Goal: Task Accomplishment & Management: Complete application form

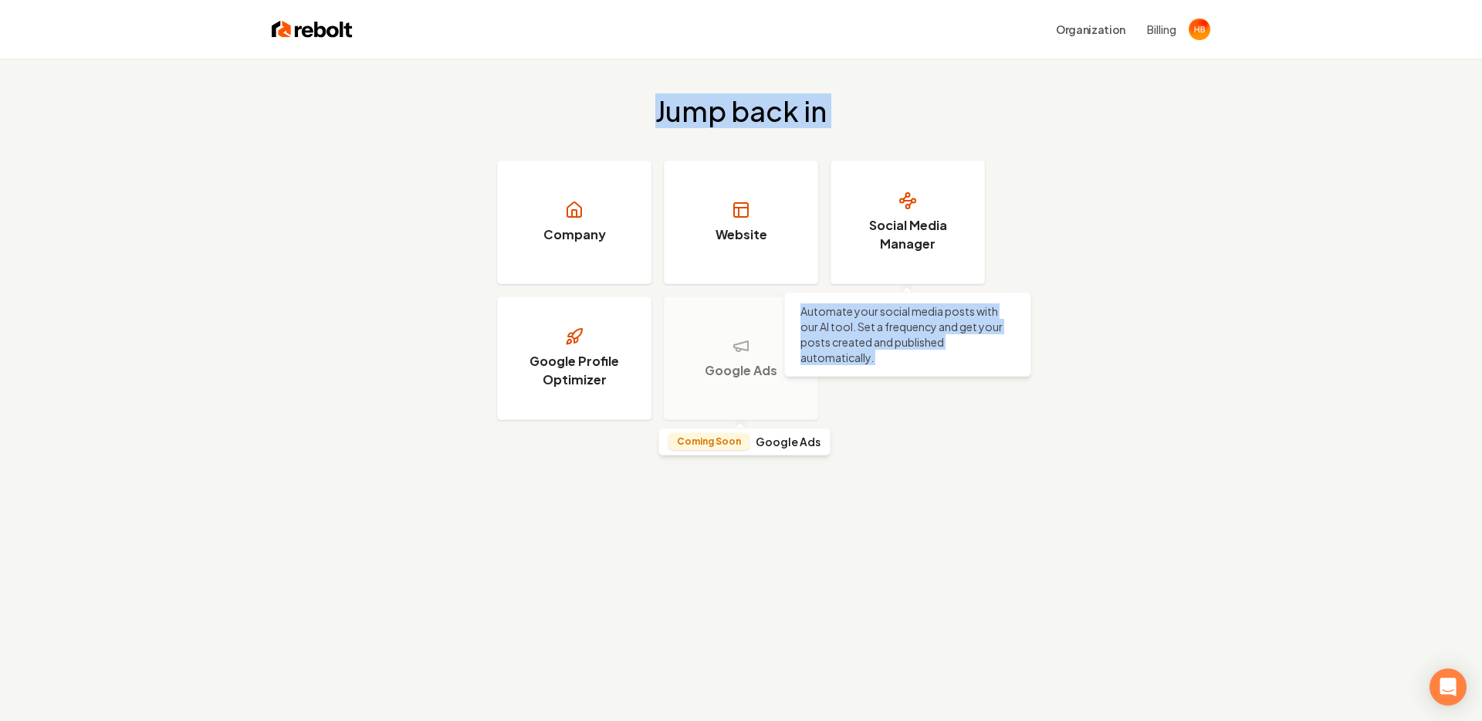
drag, startPoint x: 635, startPoint y: 99, endPoint x: 756, endPoint y: 422, distance: 345.4
click at [758, 418] on div "Jump back in Company Website Social Media Manager Automate your social media po…" at bounding box center [741, 258] width 1482 height 398
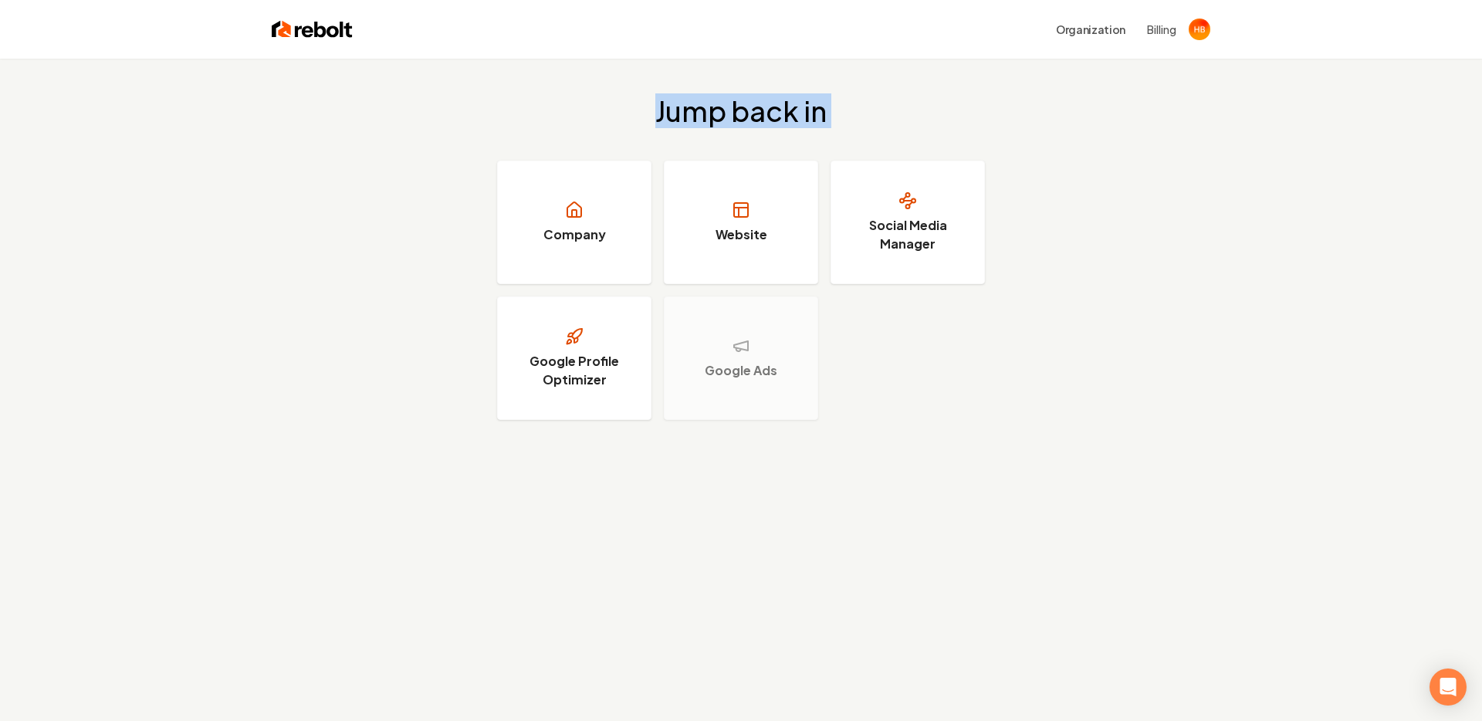
click at [708, 511] on div "Jump back in Company Website Social Media Manager Google Profile Optimizer Goog…" at bounding box center [741, 419] width 1482 height 721
click at [442, 469] on div "Jump back in Company Website Social Media Manager Google Profile Optimizer Goog…" at bounding box center [741, 419] width 1482 height 721
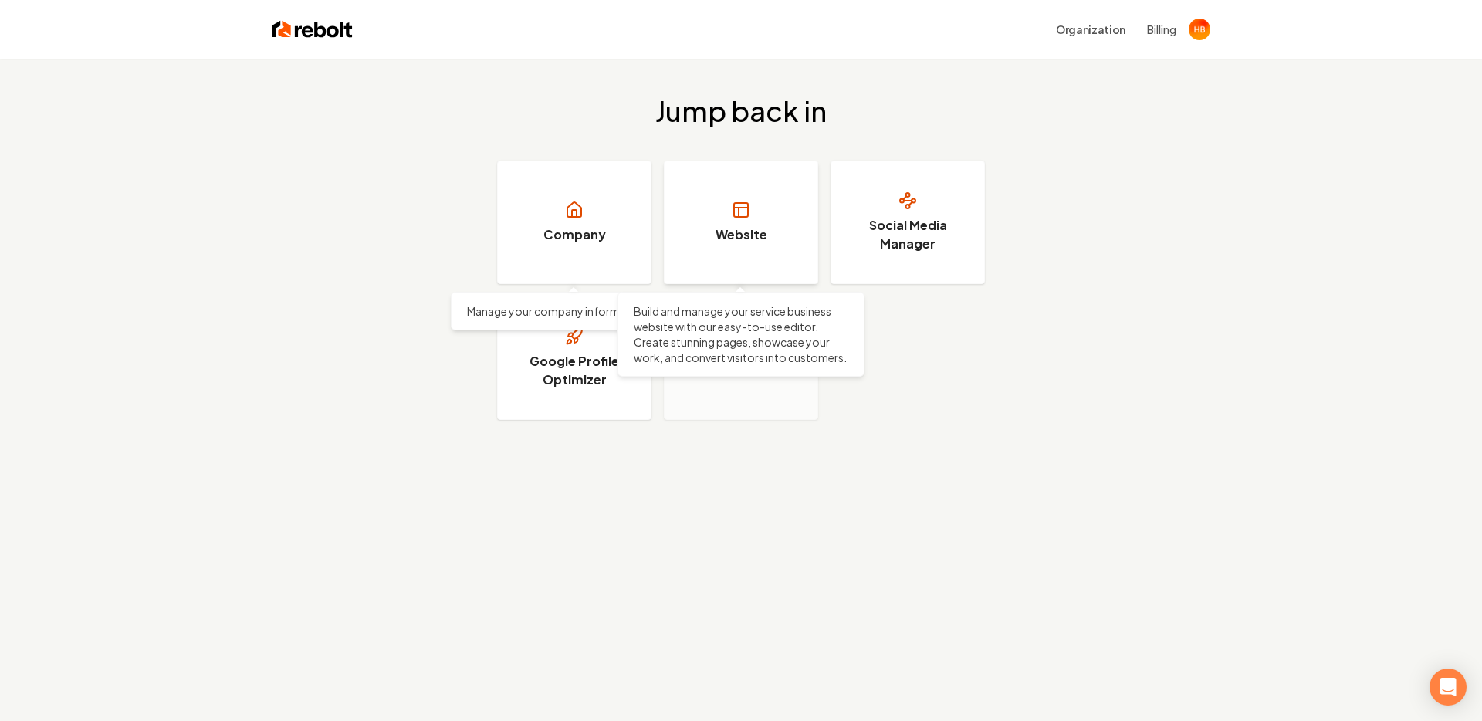
click at [753, 203] on link "Website" at bounding box center [741, 223] width 154 height 124
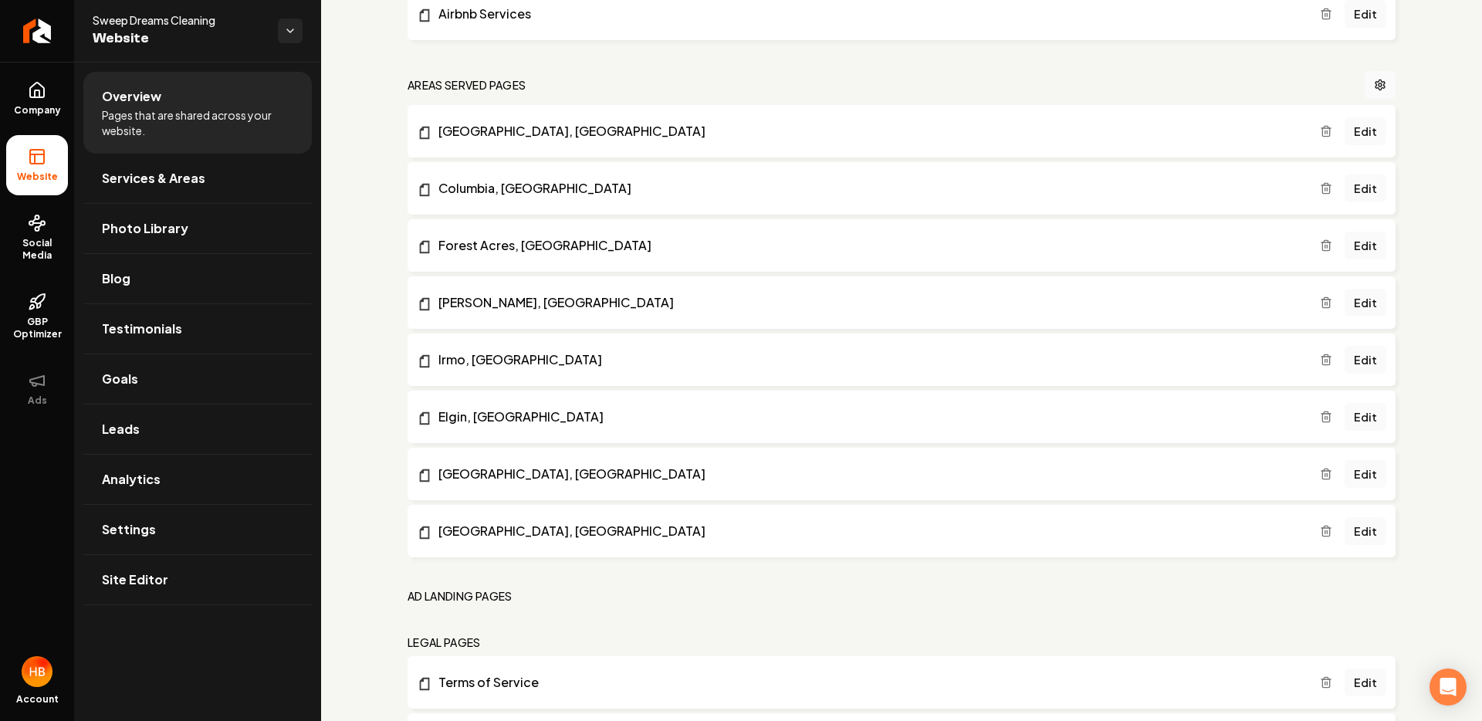
scroll to position [1132, 0]
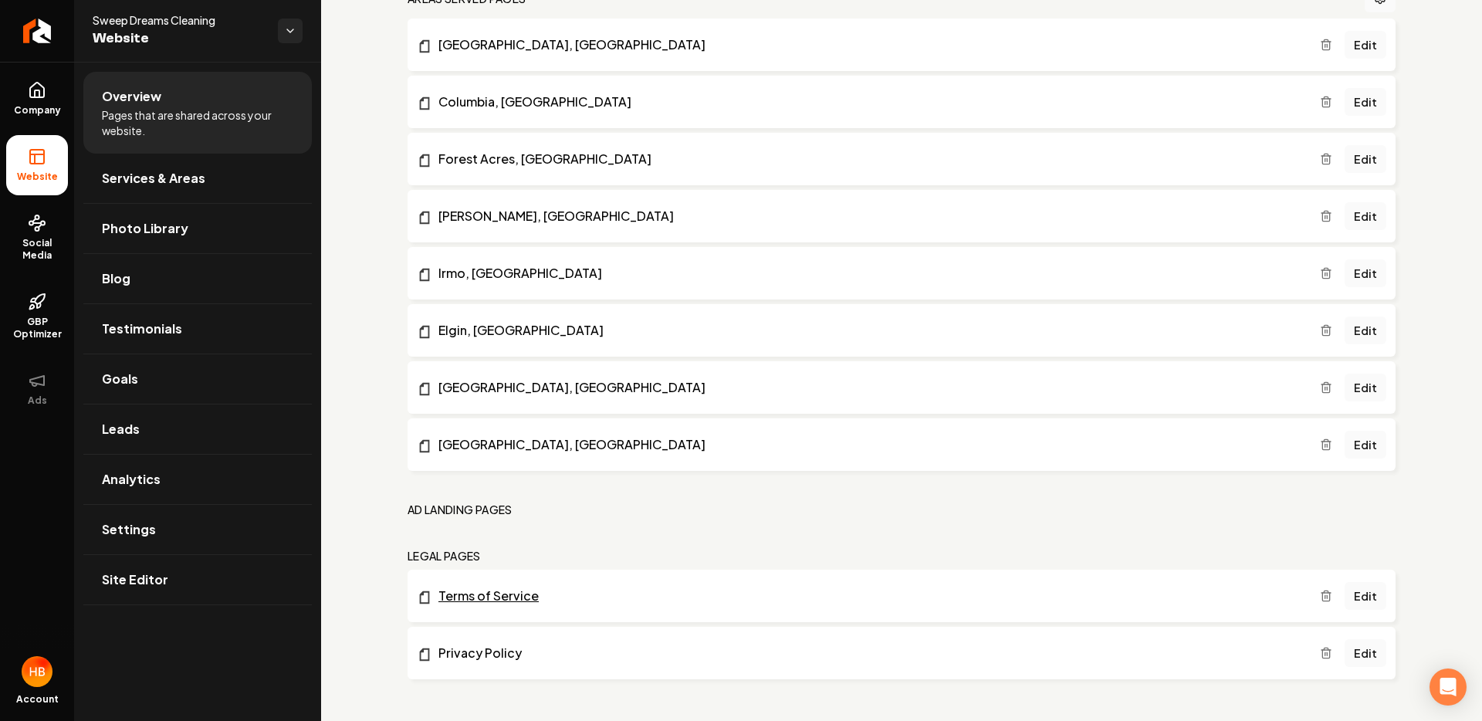
click at [993, 596] on link "Terms of Service" at bounding box center [868, 596] width 903 height 19
click at [875, 533] on div "general pages Edit System Prompt Contact Edit Home Edit Login & Signup Edit Abo…" at bounding box center [902, 14] width 988 height 1329
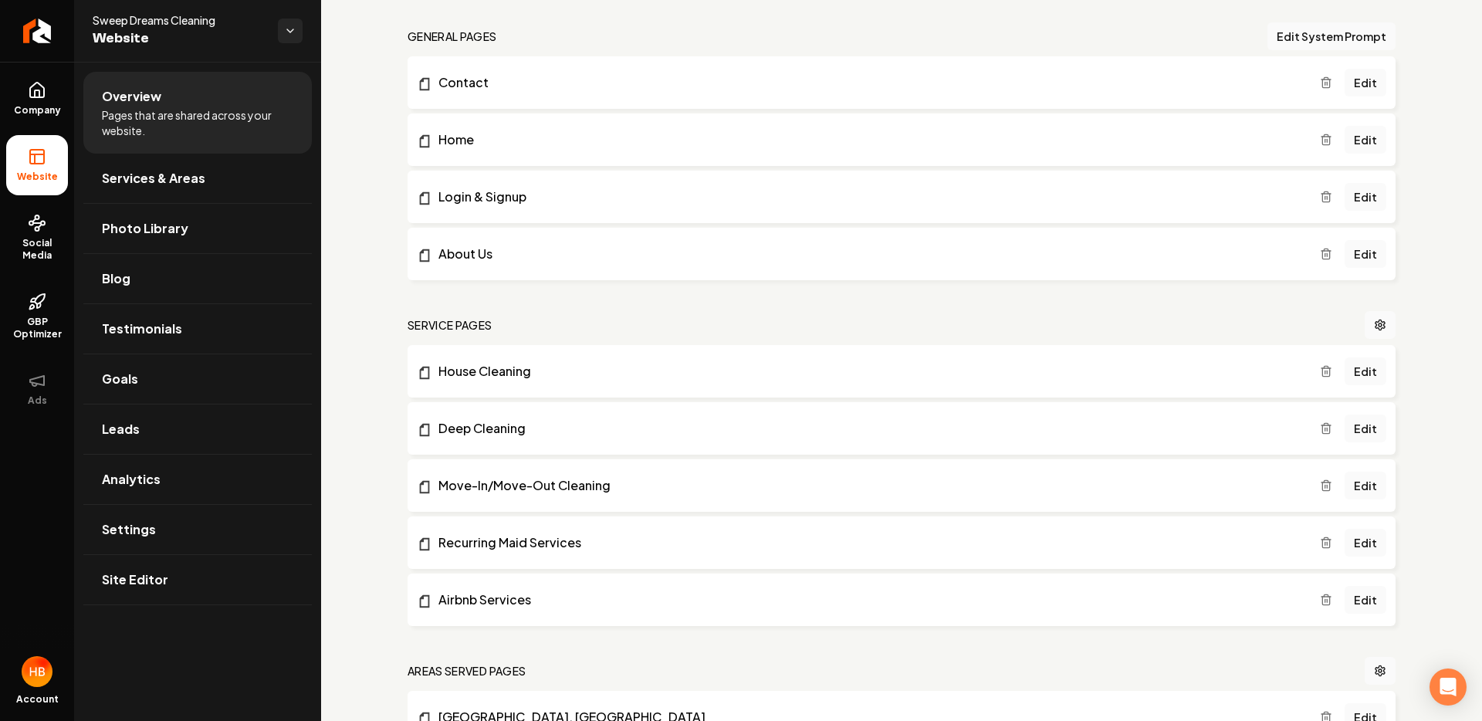
scroll to position [0, 0]
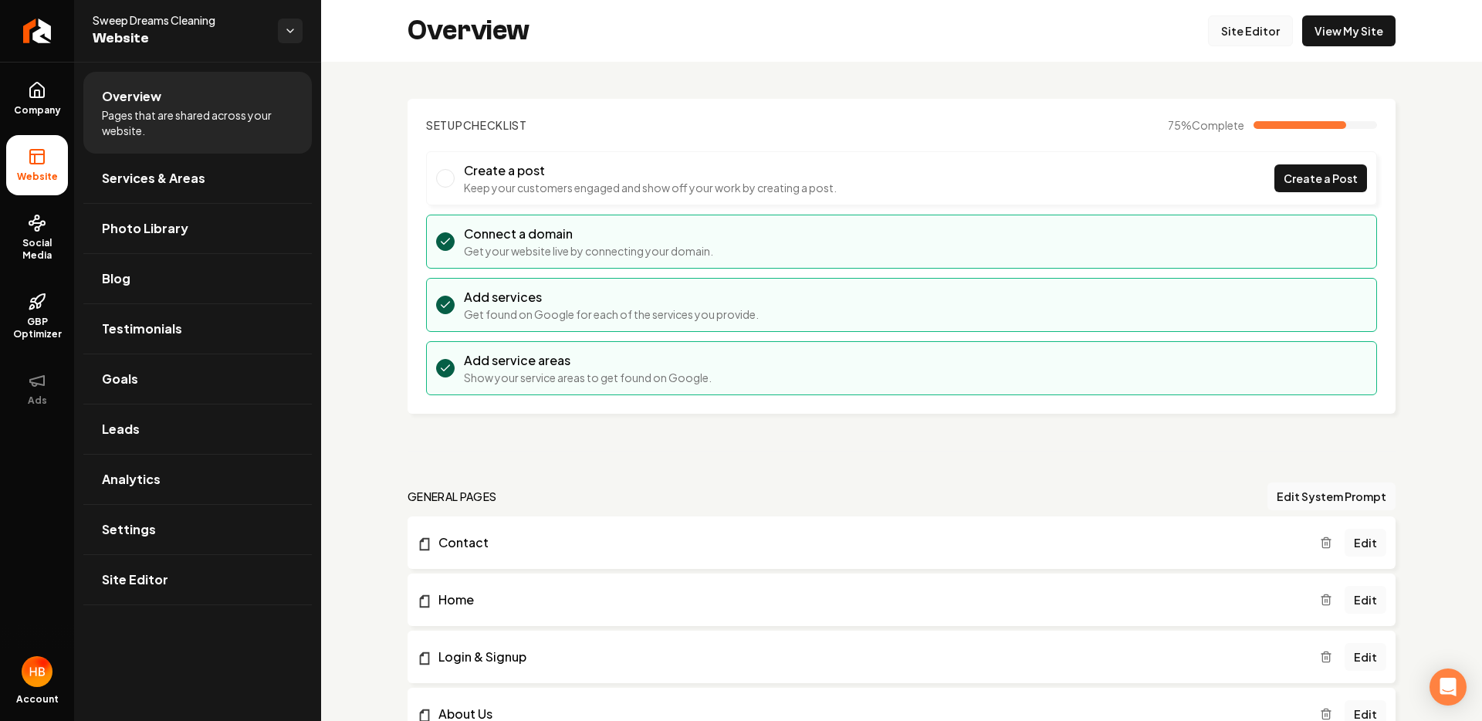
click at [1247, 29] on link "Site Editor" at bounding box center [1250, 30] width 85 height 31
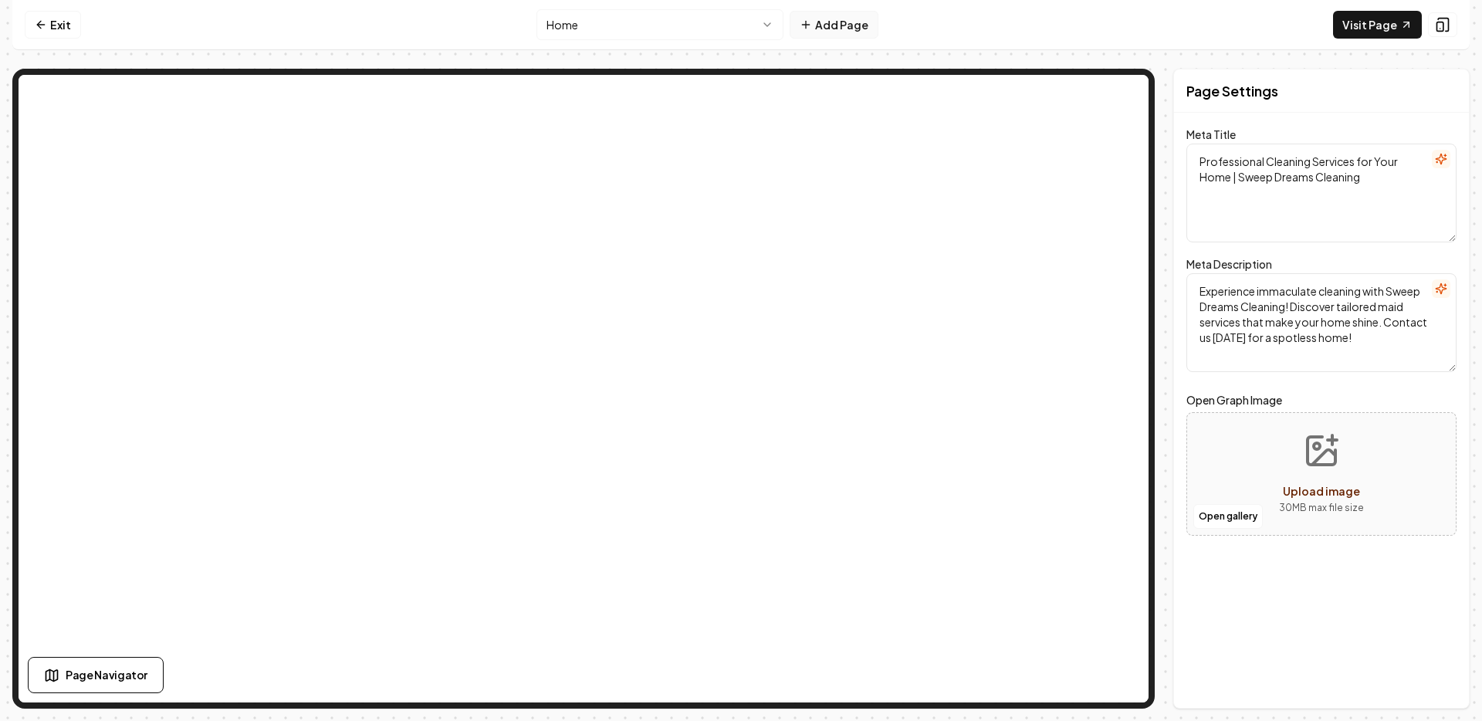
click at [861, 23] on button "Add Page" at bounding box center [834, 25] width 89 height 28
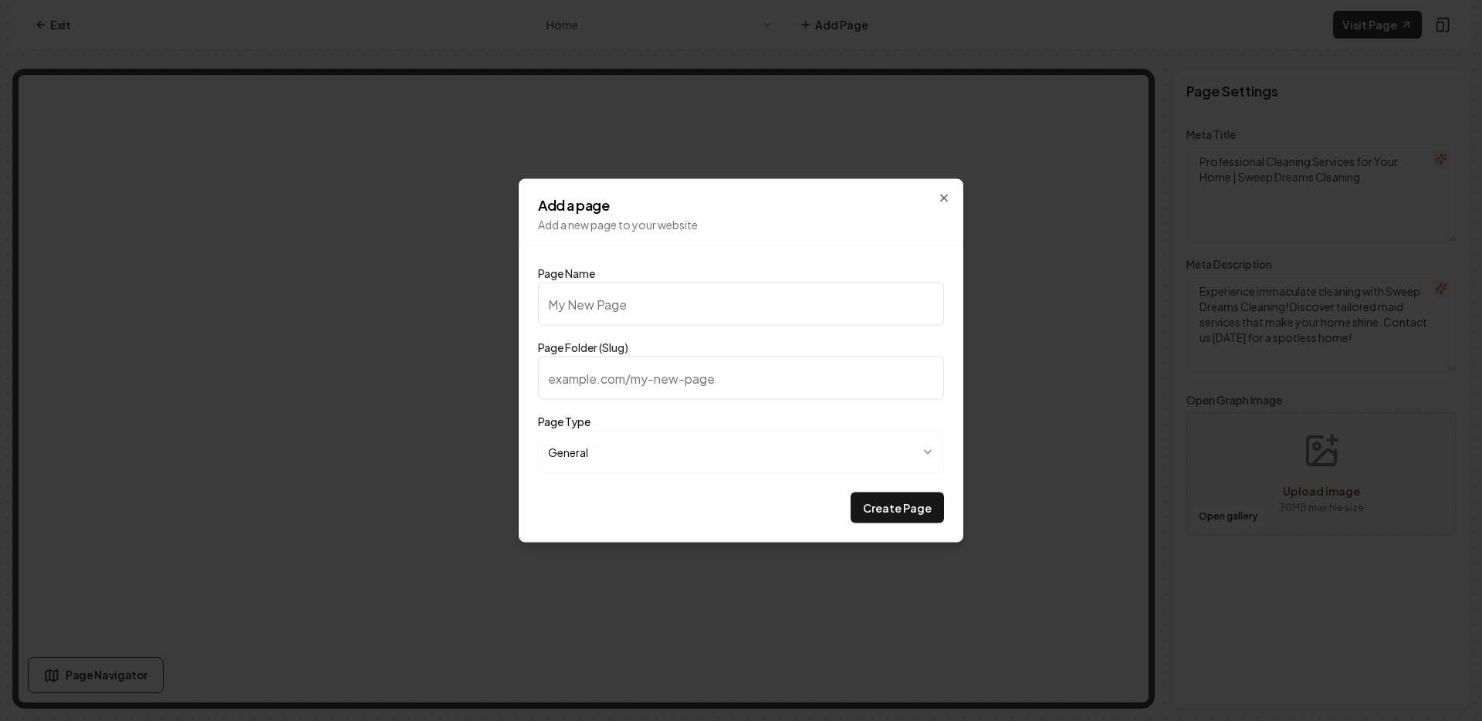
click at [737, 381] on input "Page Folder (Slug)" at bounding box center [741, 378] width 406 height 43
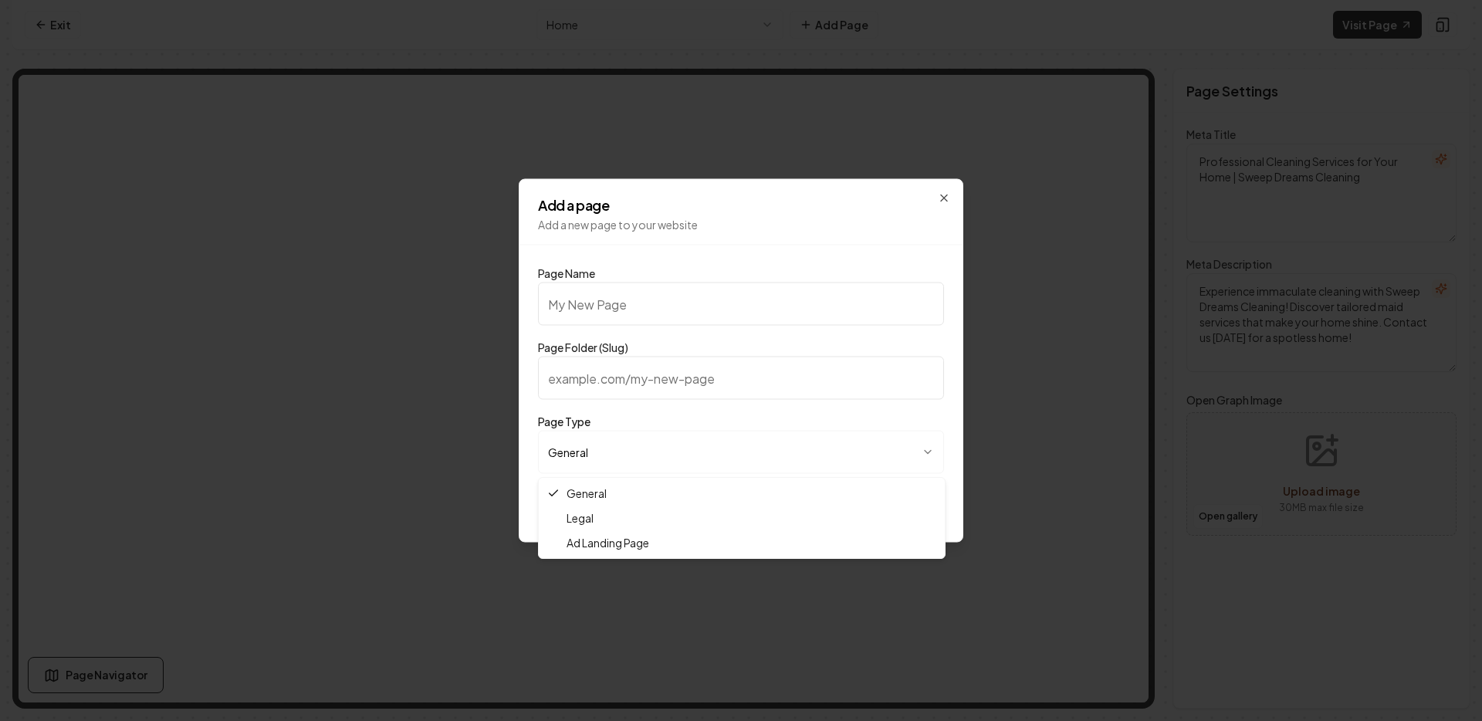
click at [712, 461] on body "**********" at bounding box center [741, 360] width 1482 height 721
select select "*****"
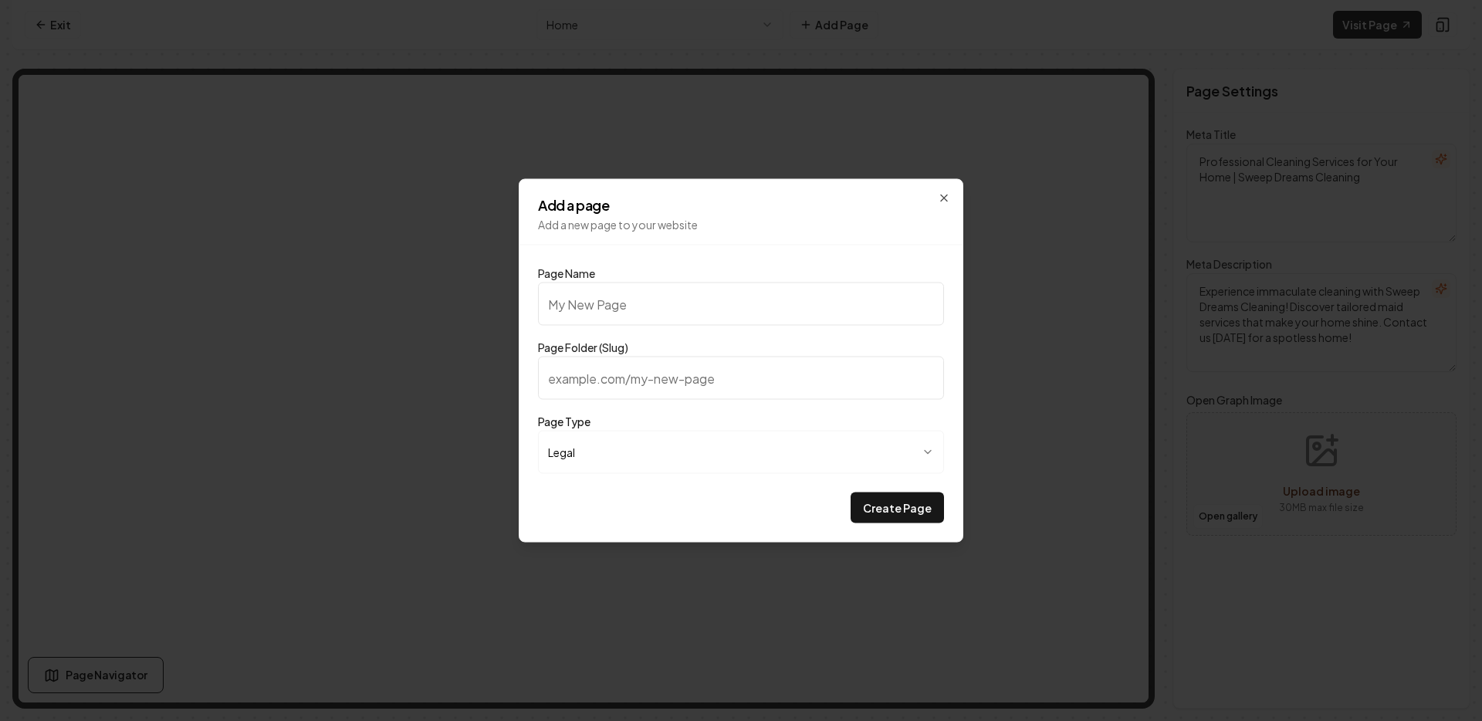
click at [639, 433] on body "**********" at bounding box center [741, 360] width 1482 height 721
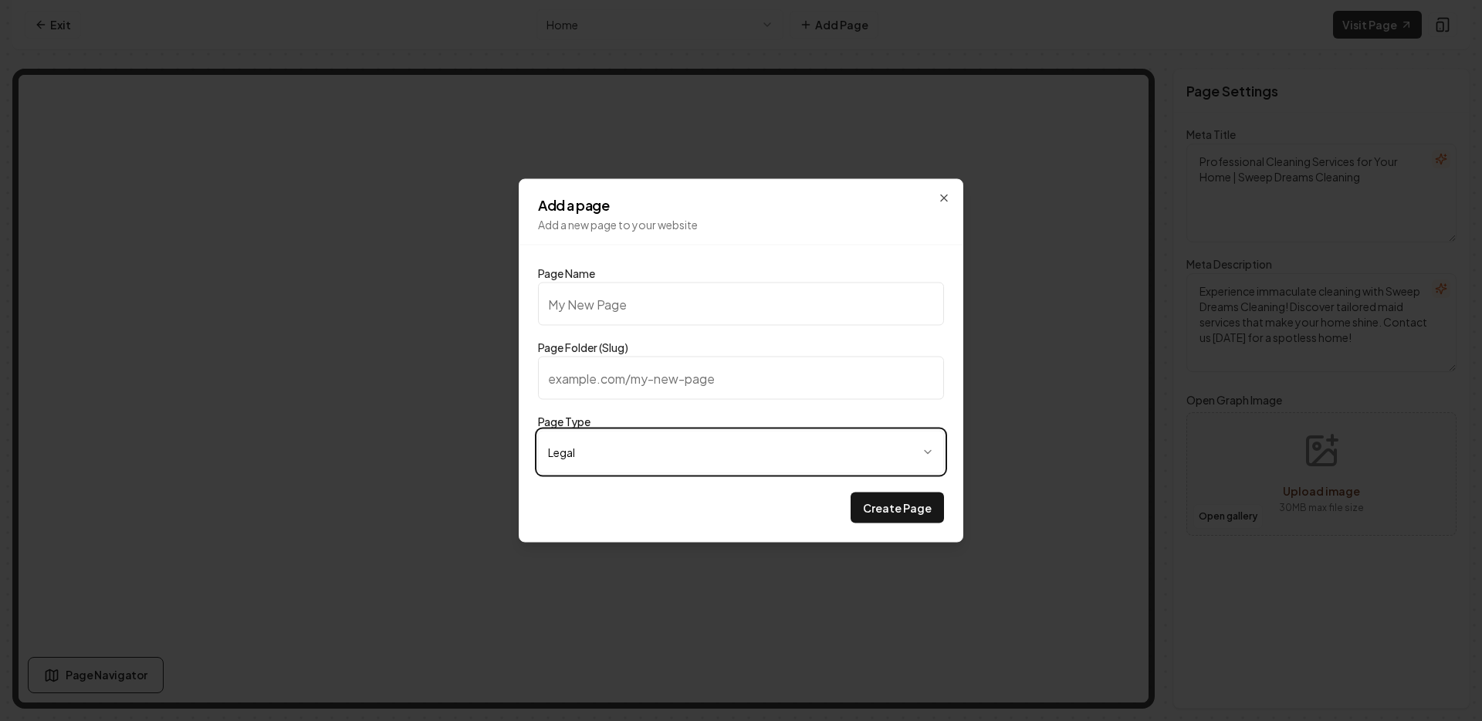
click at [623, 440] on body "**********" at bounding box center [741, 360] width 1482 height 721
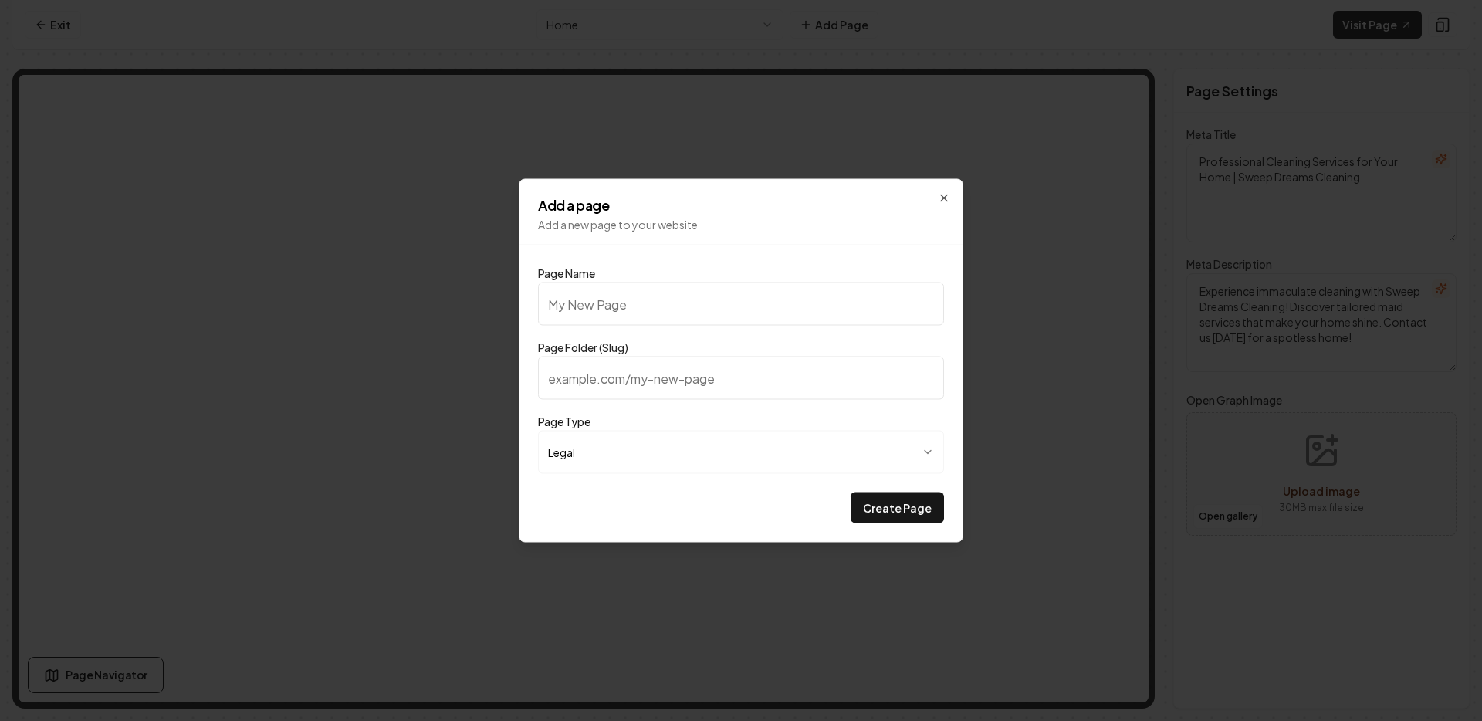
click at [948, 216] on div "**********" at bounding box center [741, 361] width 445 height 364
click at [936, 202] on h2 "Add a page" at bounding box center [741, 205] width 406 height 14
click at [938, 195] on icon "button" at bounding box center [944, 198] width 12 height 12
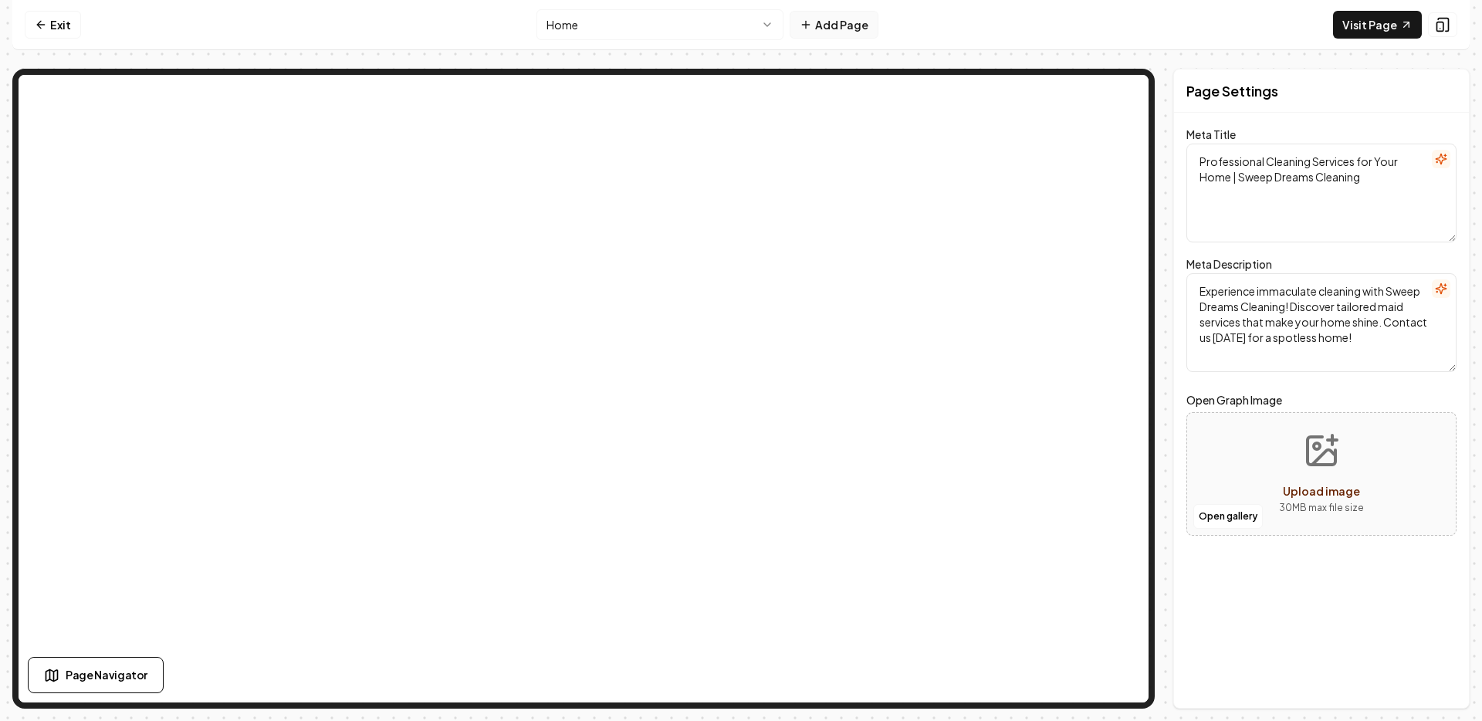
click at [841, 26] on button "Add Page" at bounding box center [834, 25] width 89 height 28
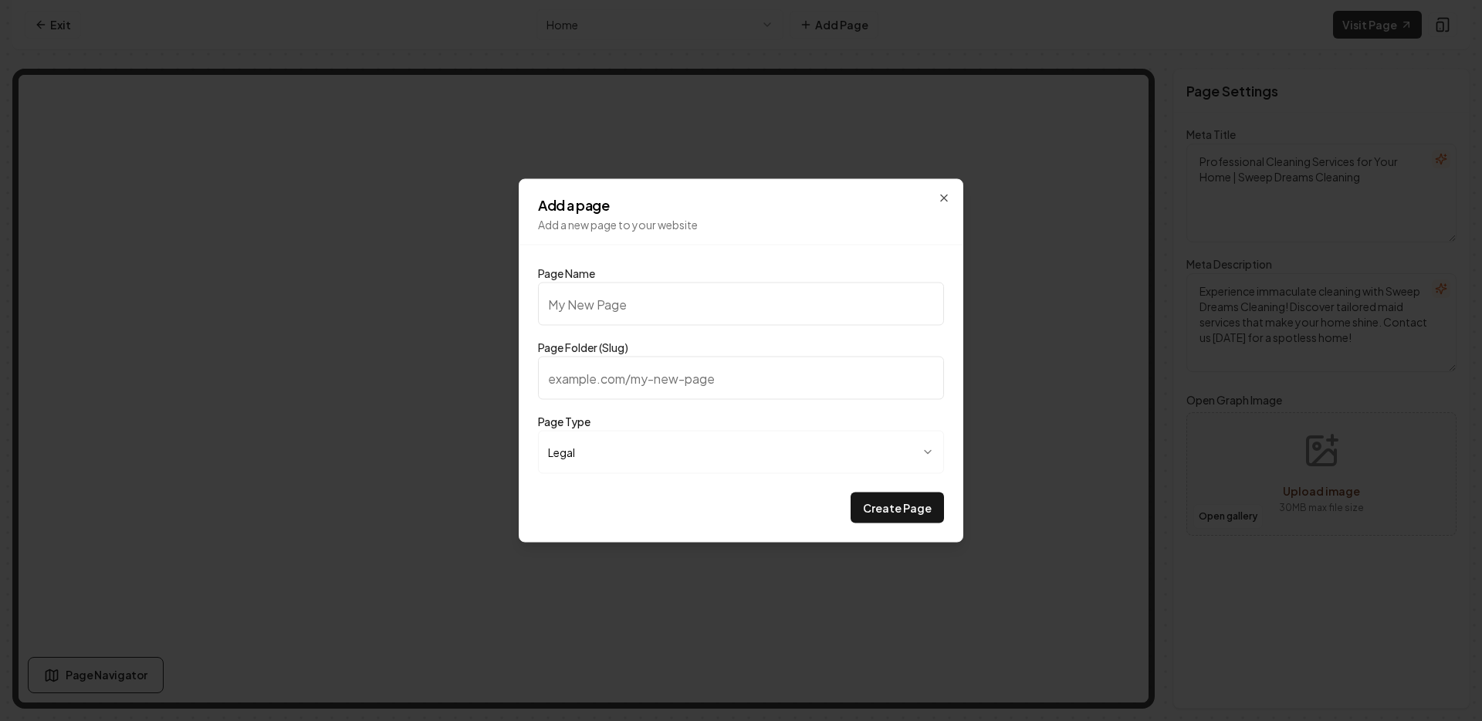
type input "T"
type input "t"
type input "Te"
type input "te"
type input "[PERSON_NAME]"
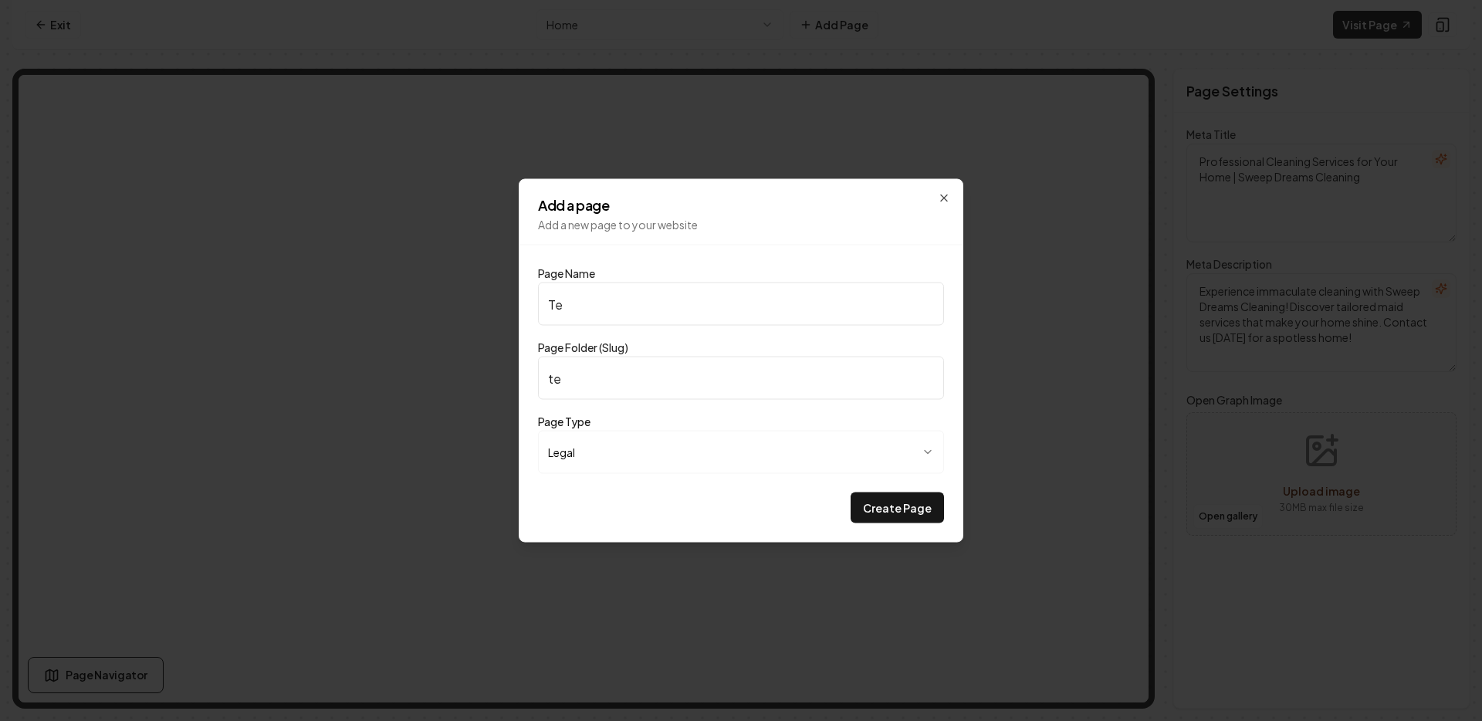
type input "[PERSON_NAME]"
type input "Tewr"
type input "tewr"
type input "[PERSON_NAME]"
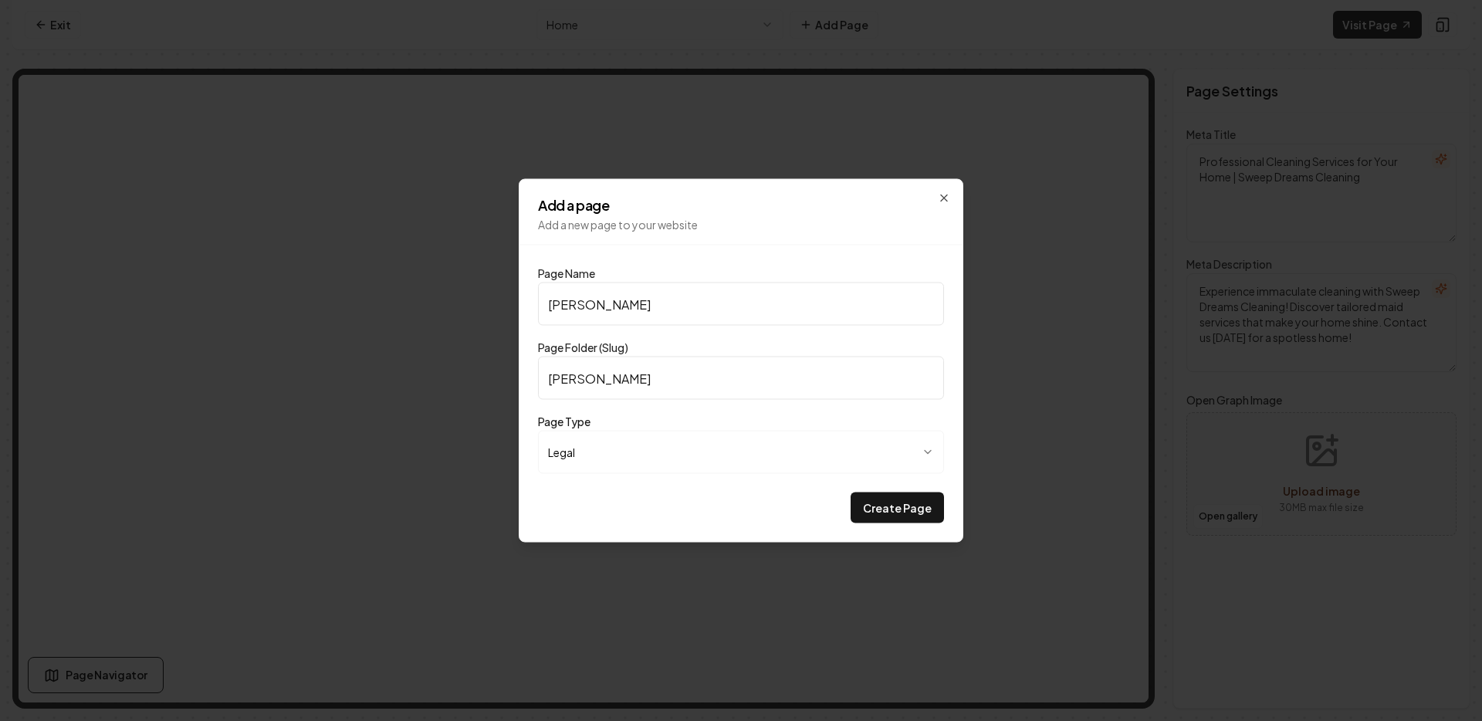
type input "Te"
type input "te"
type input "Ter"
type input "ter"
type input "Term"
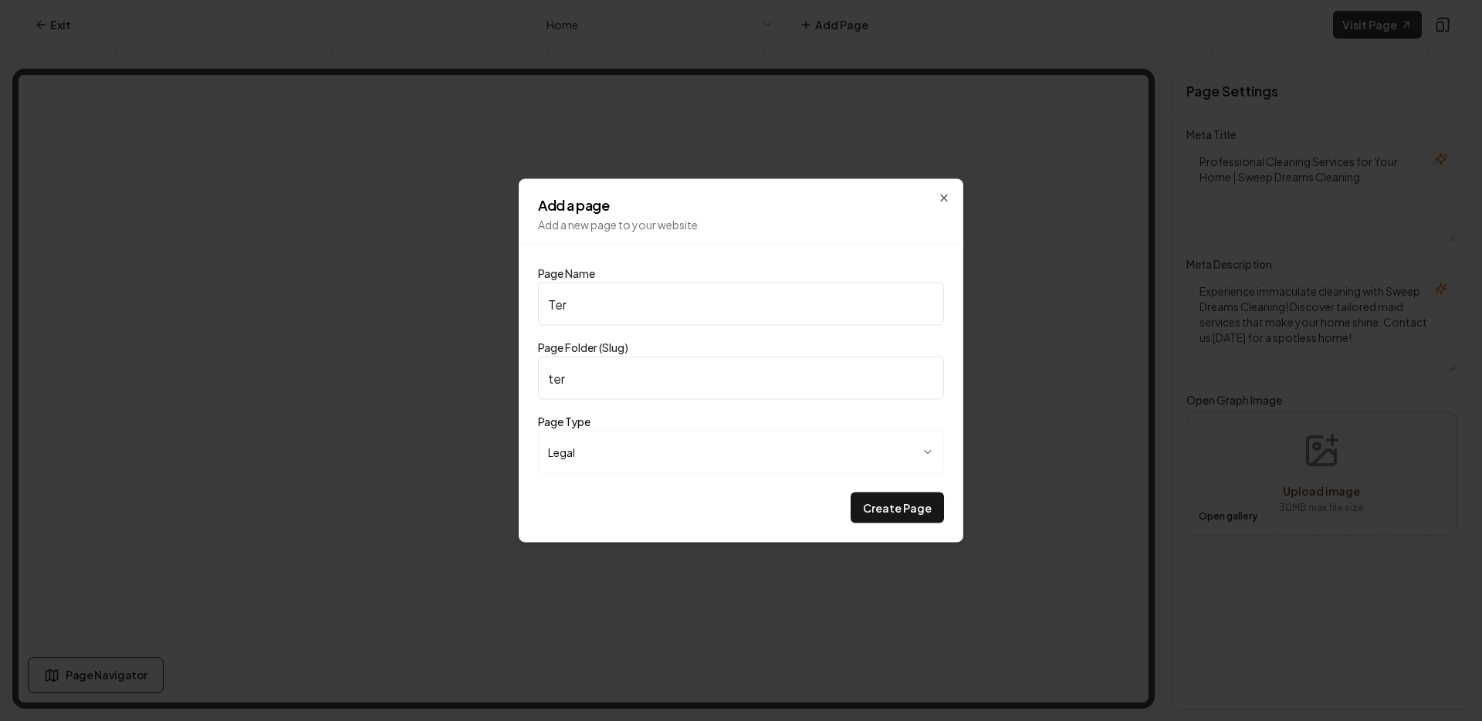
type input "term"
type input "Terms"
type input "terms"
type input "Terms a"
type input "terms-a"
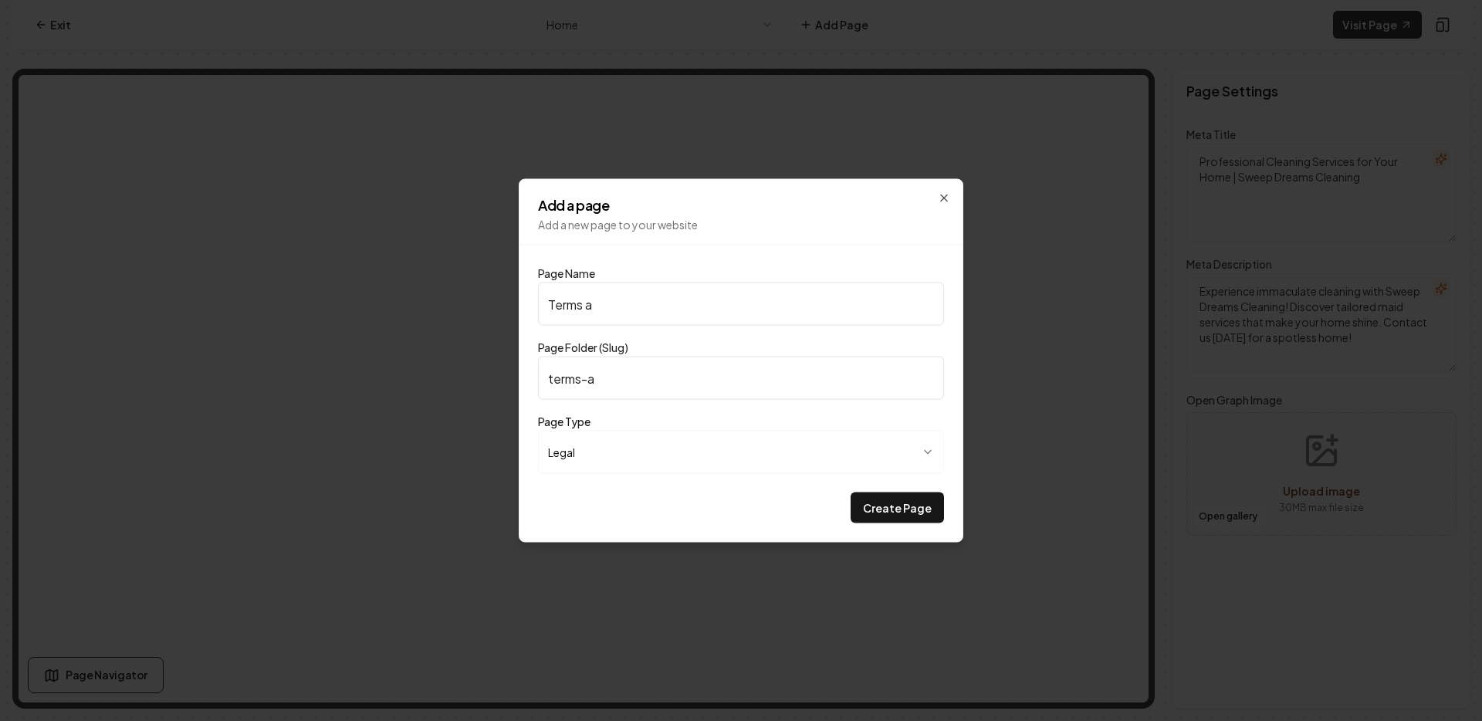
type input "Terms an"
type input "terms-an"
type input "Terms and"
type input "terms-and"
type input "Terms and c"
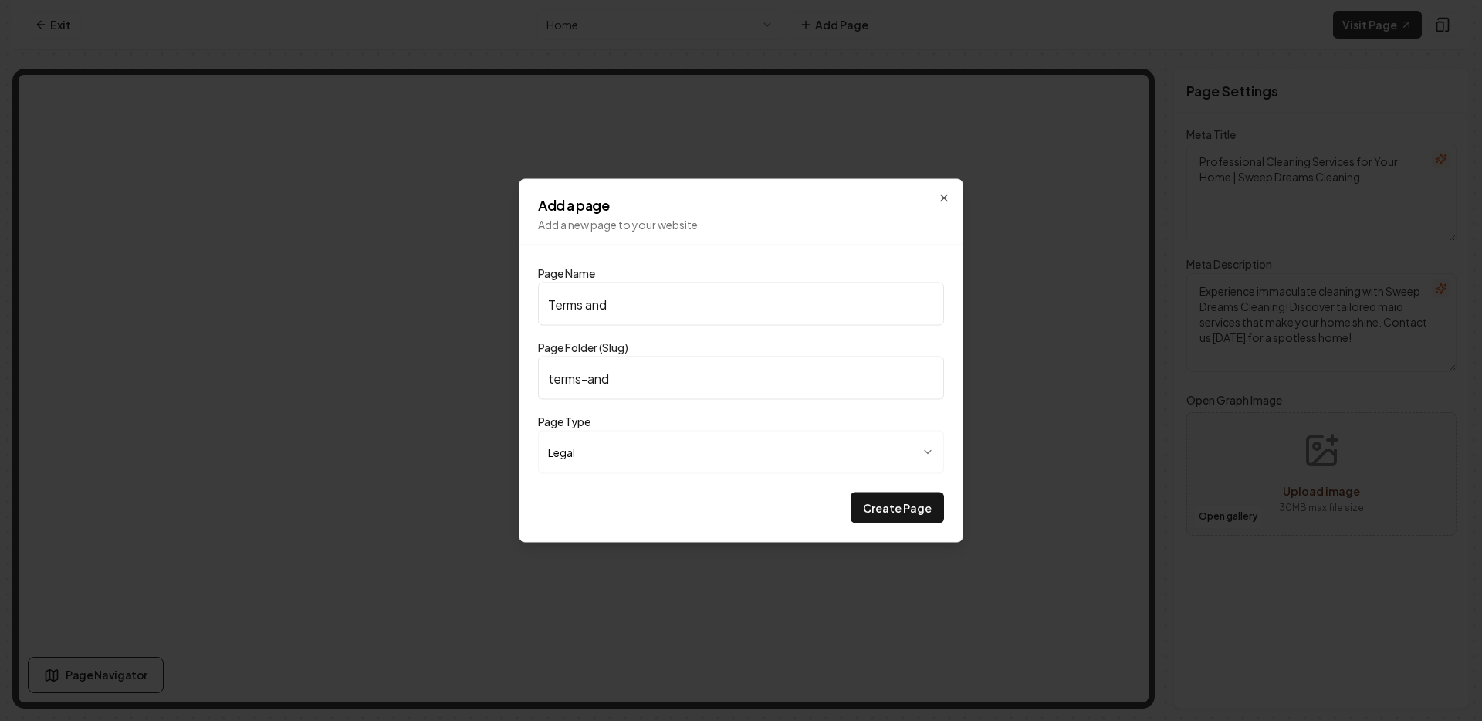
type input "terms-and-c"
type input "Terms and co"
type input "terms-and-co"
type input "Terms and con"
type input "terms-and-con"
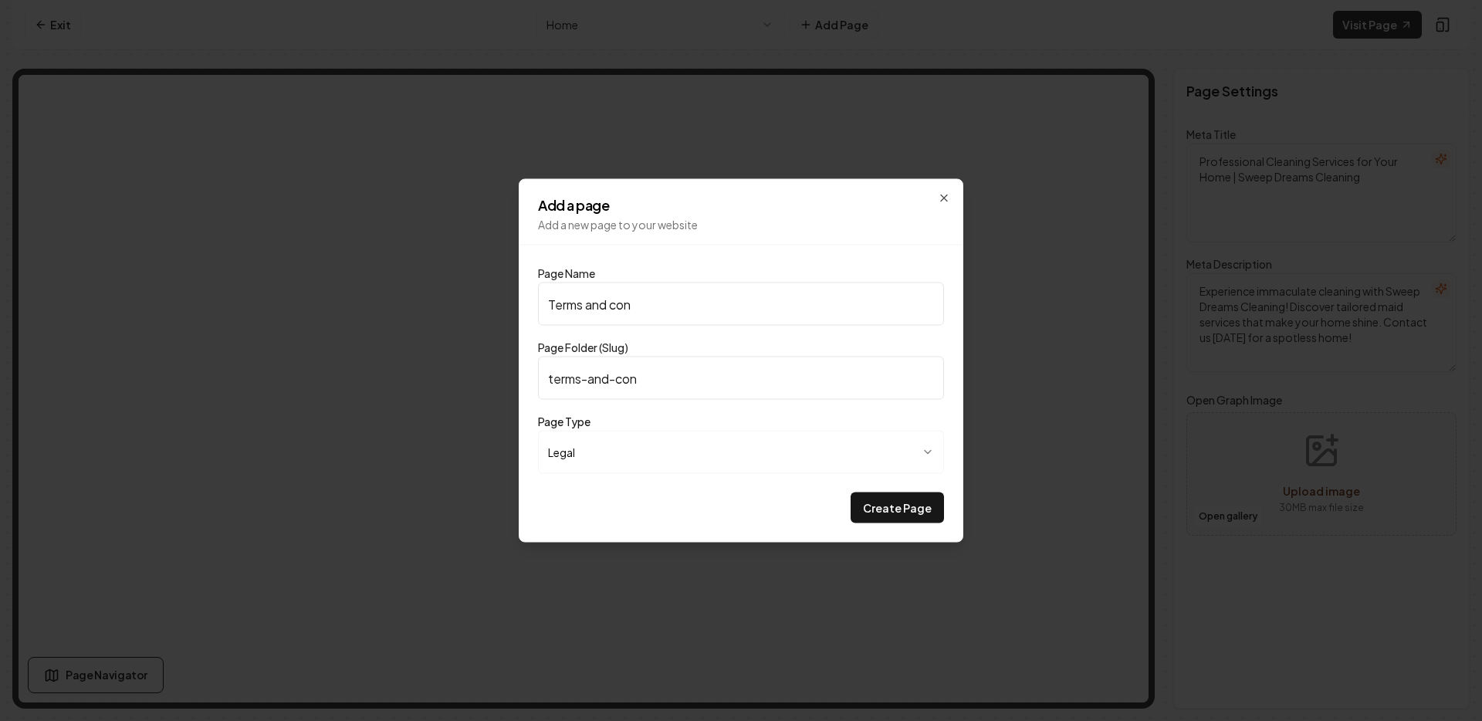
type input "Terms and co"
type input "terms-and-co"
type input "Terms and c"
type input "terms-and-c"
type input "Terms and"
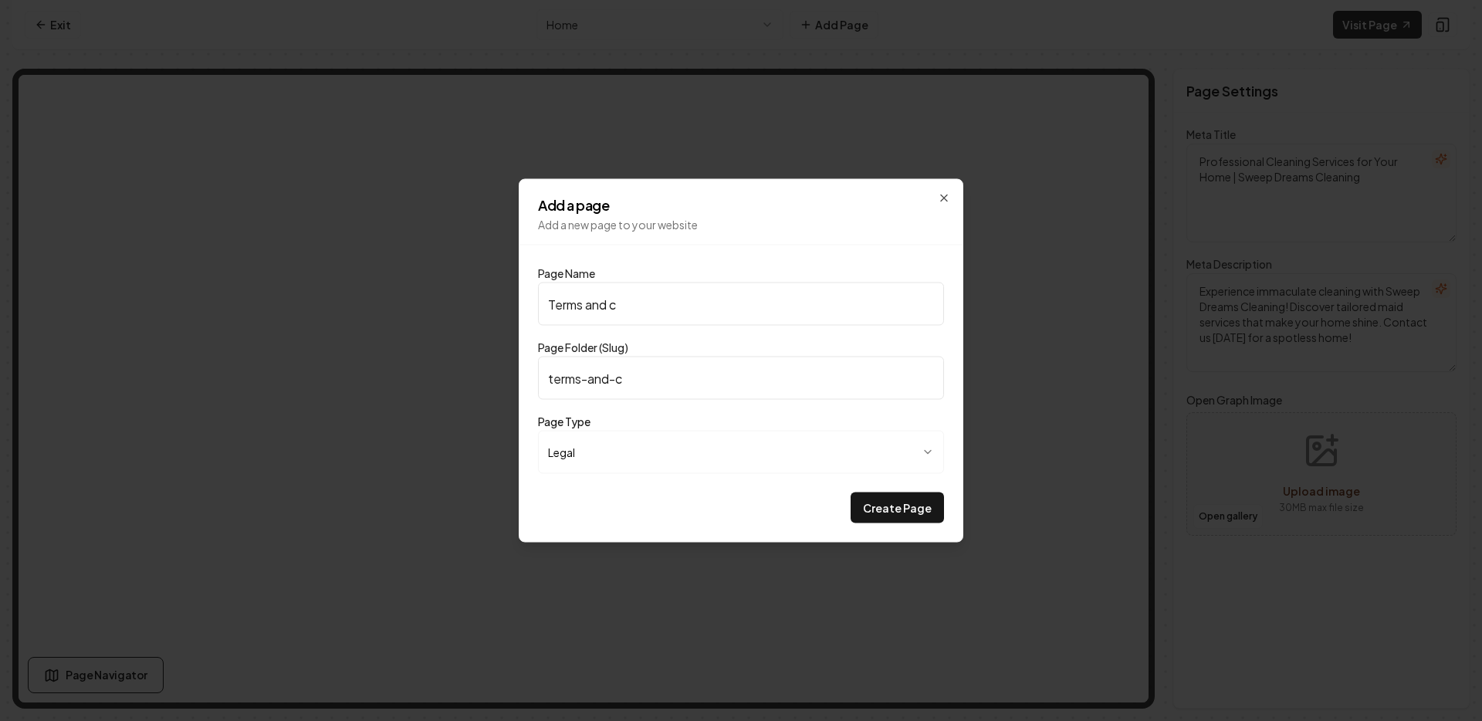
type input "terms-and"
type input "Terms and C"
type input "terms-and-c"
type input "Terms and Co"
type input "terms-and-co"
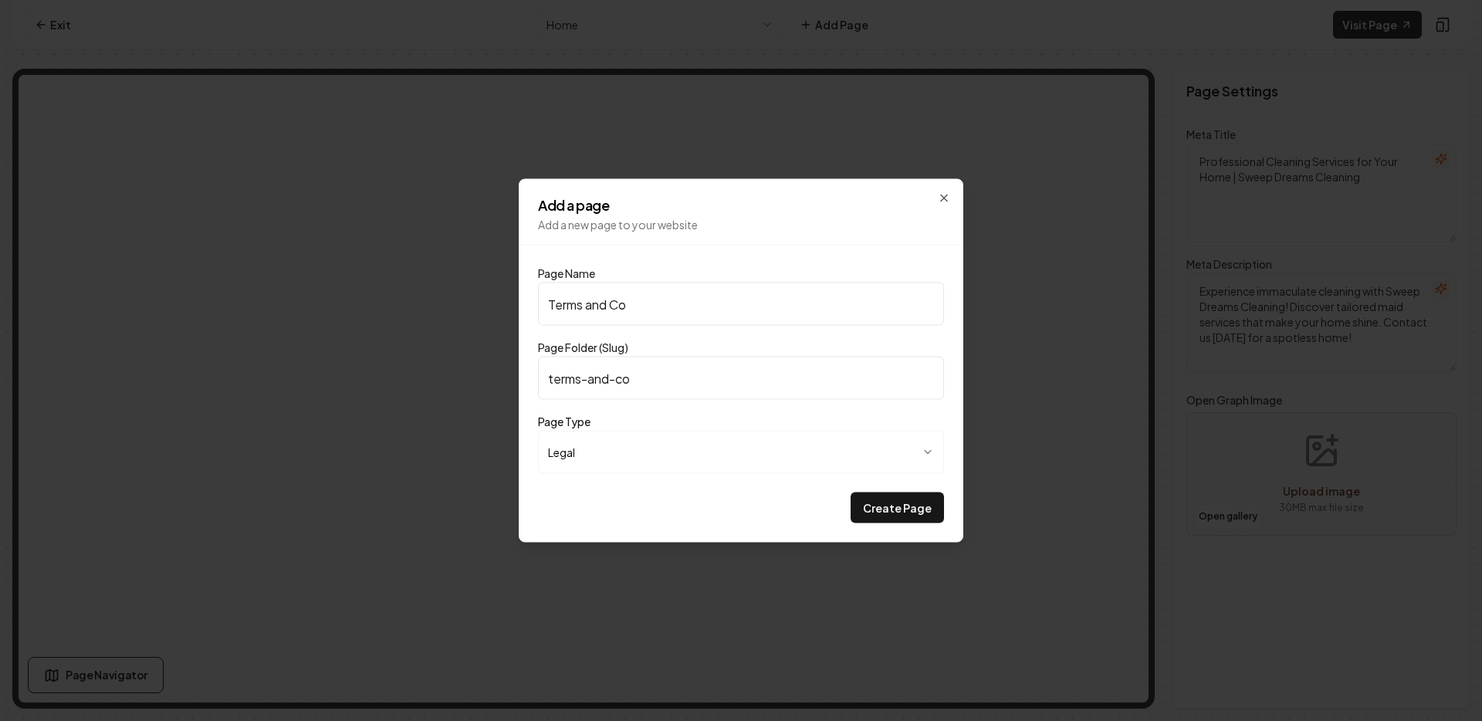
type input "Terms and Con"
type input "terms-and-con"
type input "Terms and Cond"
type input "terms-and-cond"
type input "Terms and Condi"
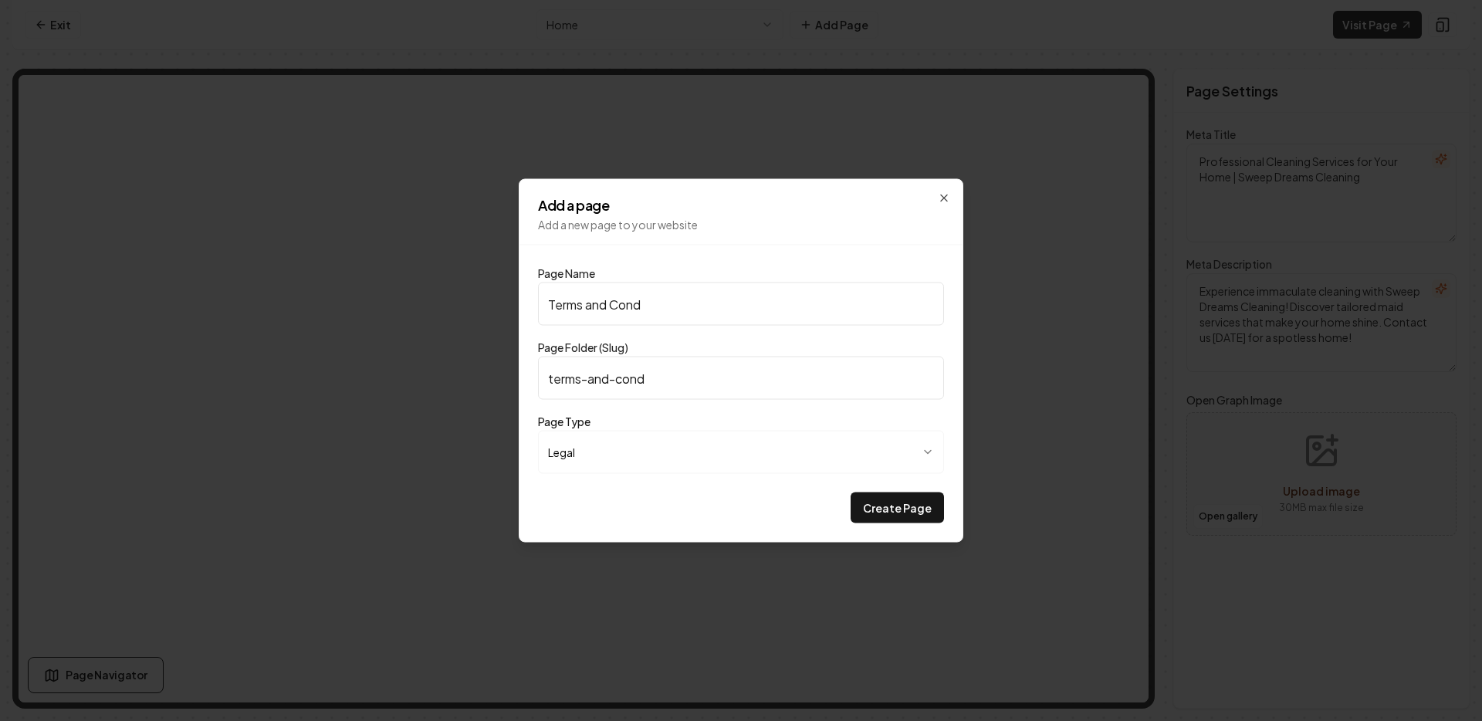
type input "terms-and-condi"
type input "Terms and [PERSON_NAME]"
type input "terms-and-[PERSON_NAME]"
type input "Terms and Conditi"
type input "terms-and-conditi"
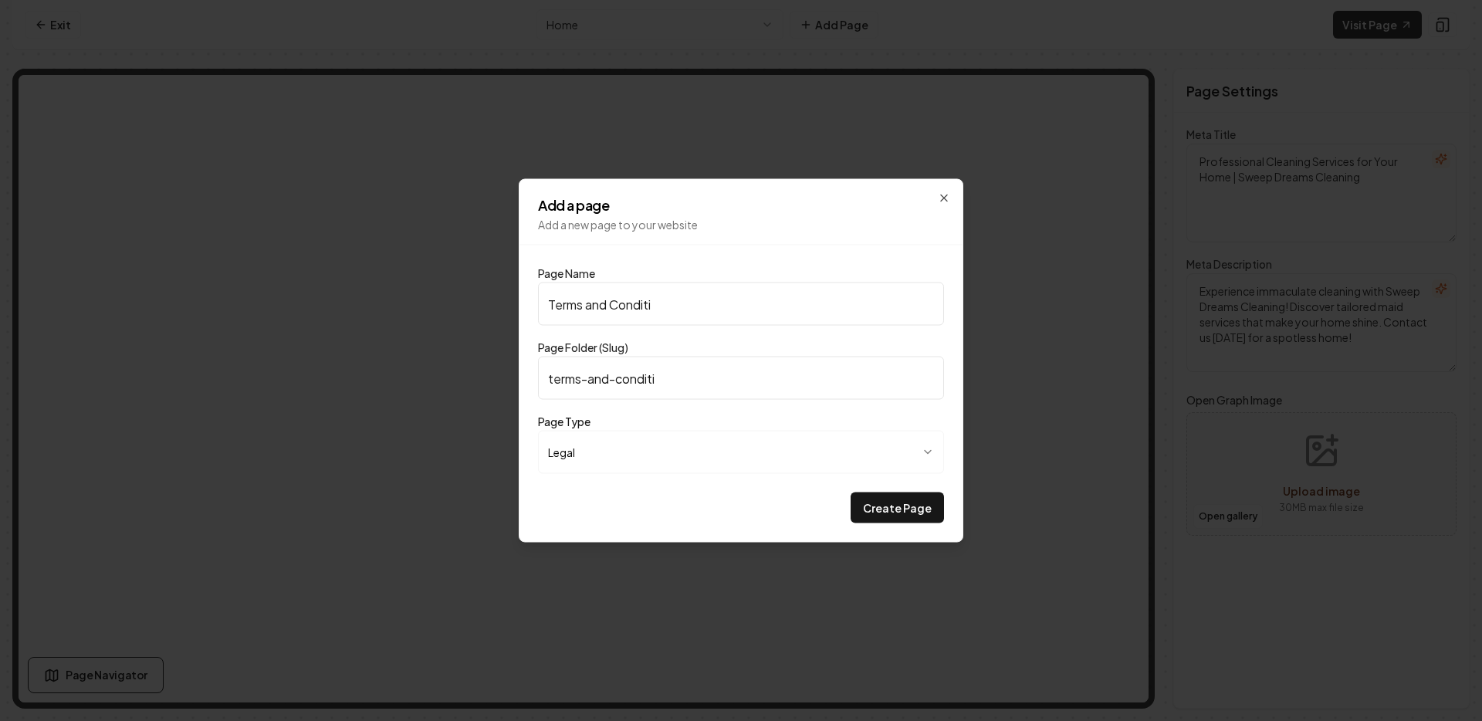
type input "Terms and Conditio"
type input "terms-and-conditio"
type input "Terms and Condition"
type input "terms-and-condition"
type input "Terms and Conditions"
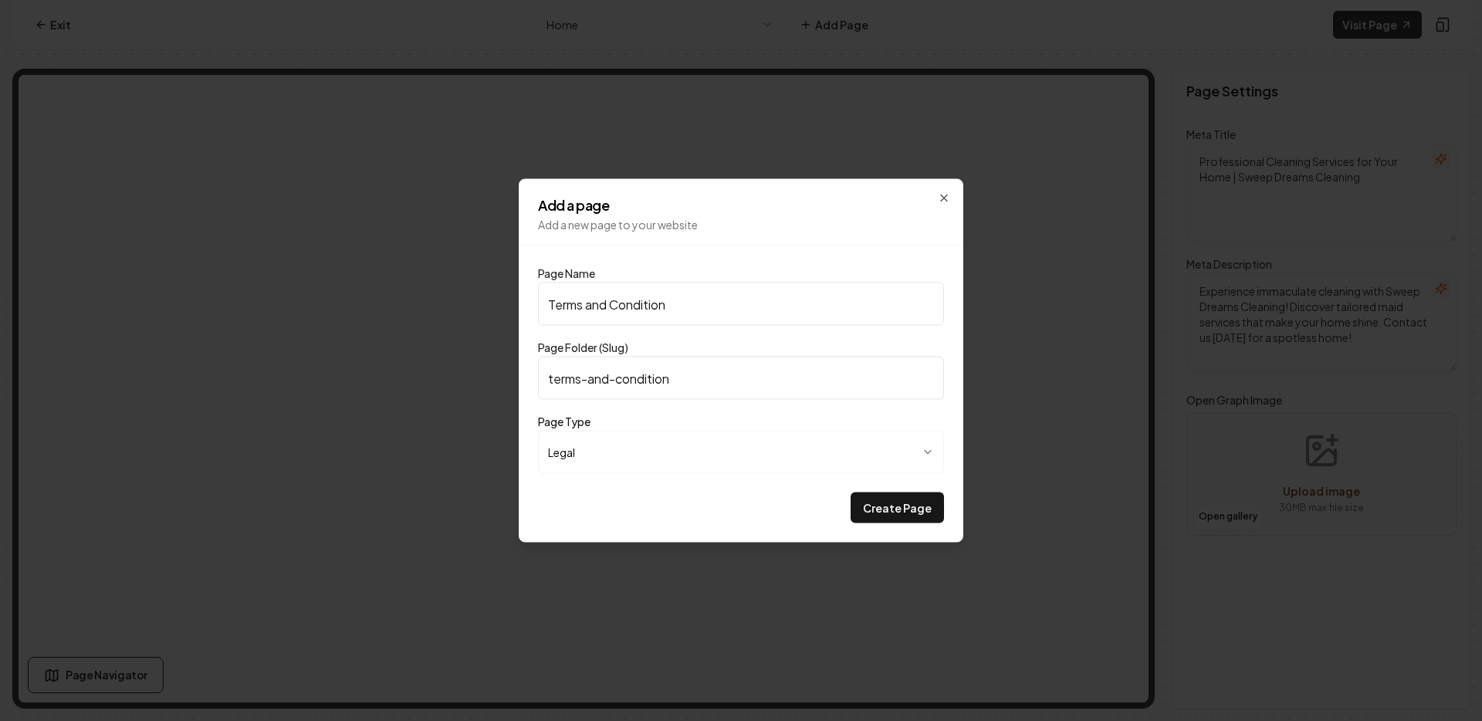
type input "terms-and-conditions"
type input "Terms and Conditions"
click at [712, 382] on input "terms-and-conditions" at bounding box center [741, 378] width 406 height 43
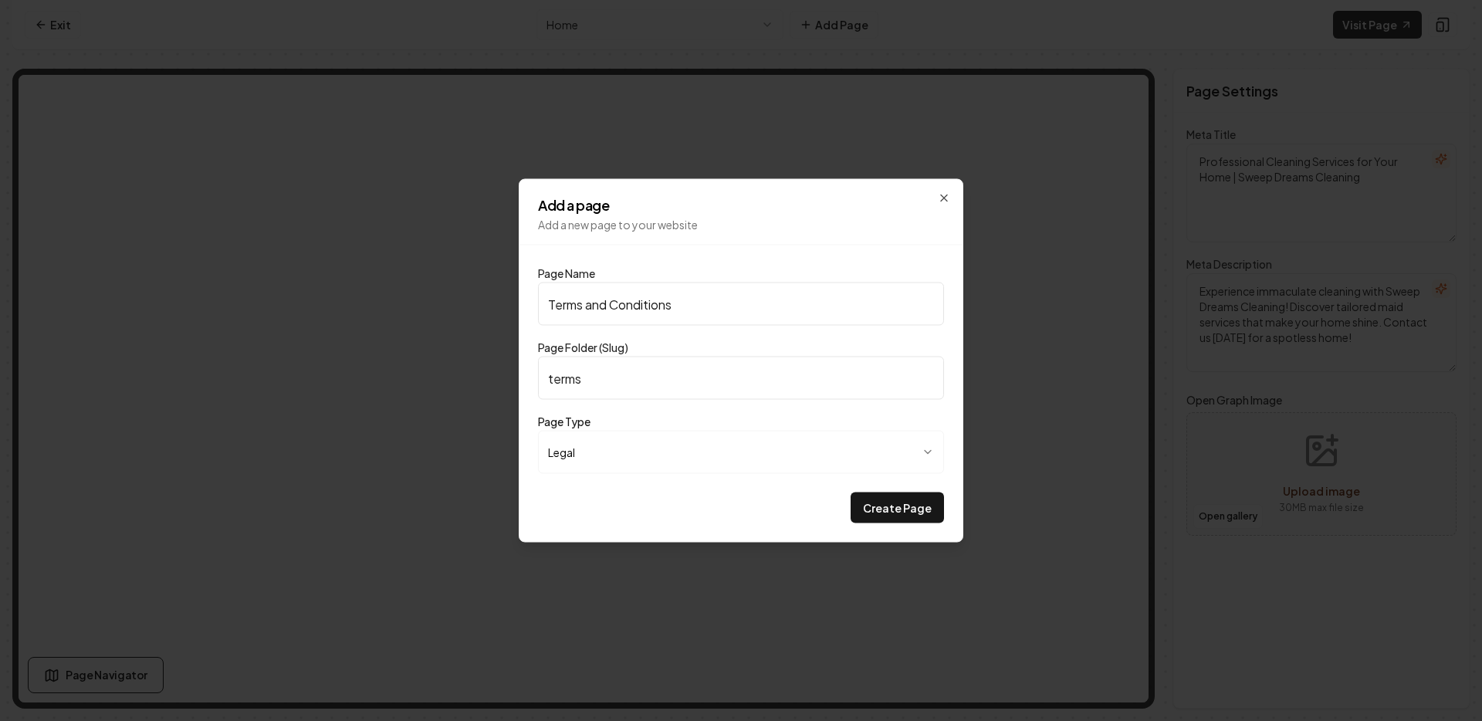
type input "terms"
click at [895, 507] on button "Create Page" at bounding box center [897, 507] width 93 height 31
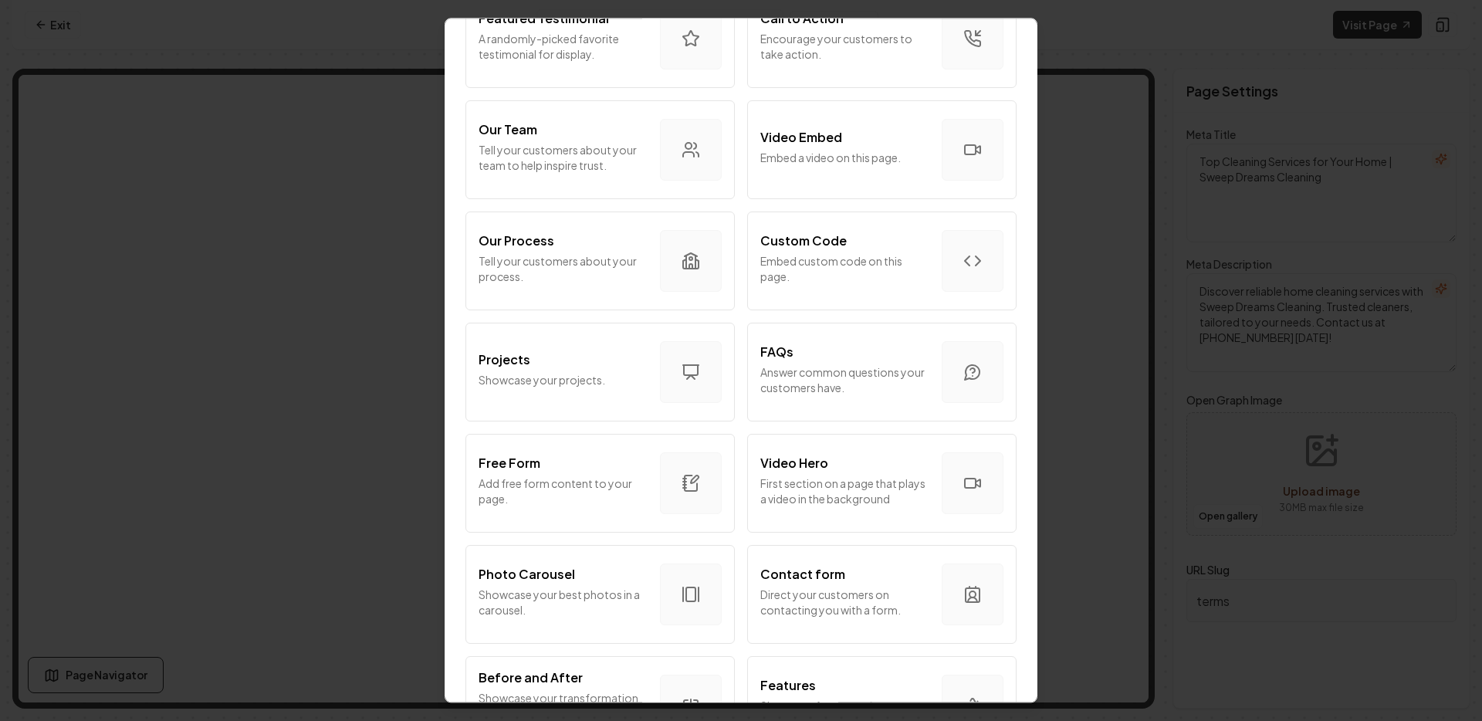
scroll to position [480, 0]
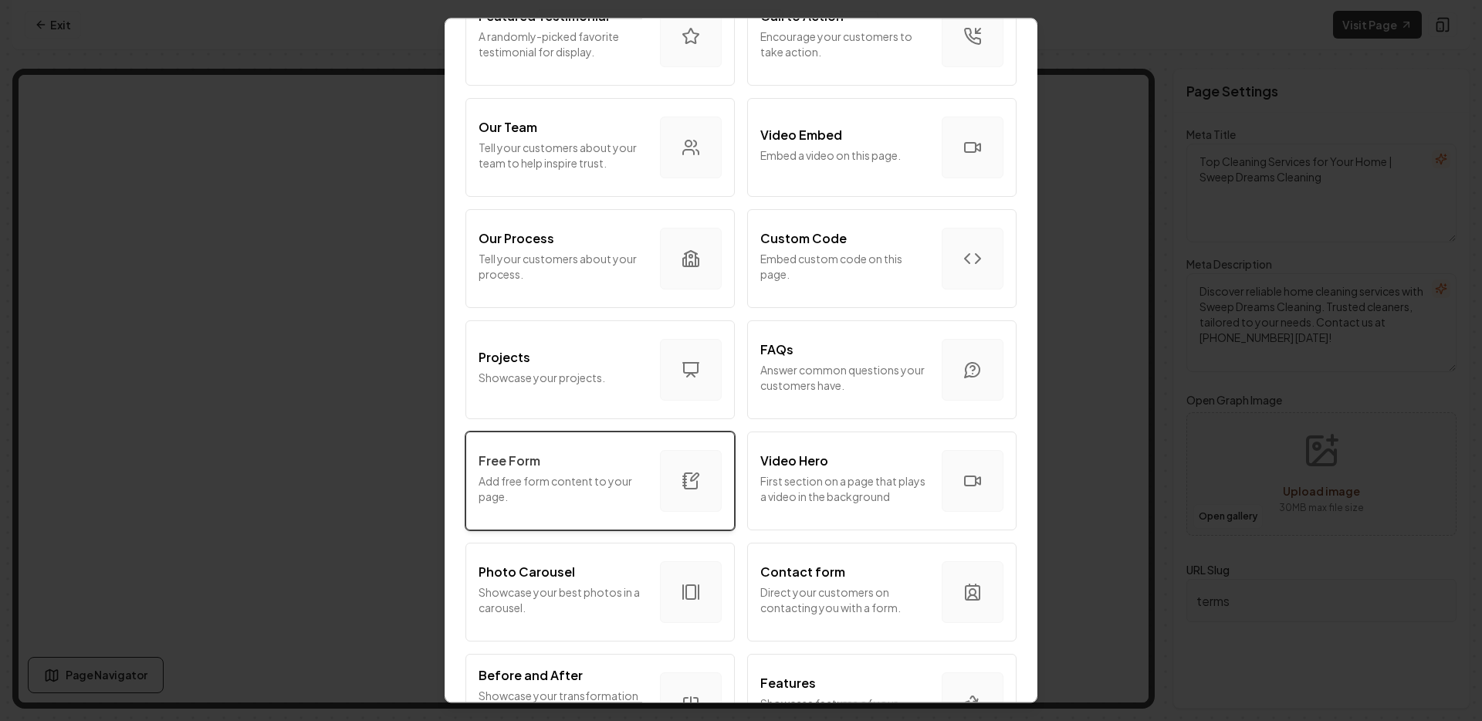
click at [601, 469] on div "Free Form" at bounding box center [563, 461] width 169 height 19
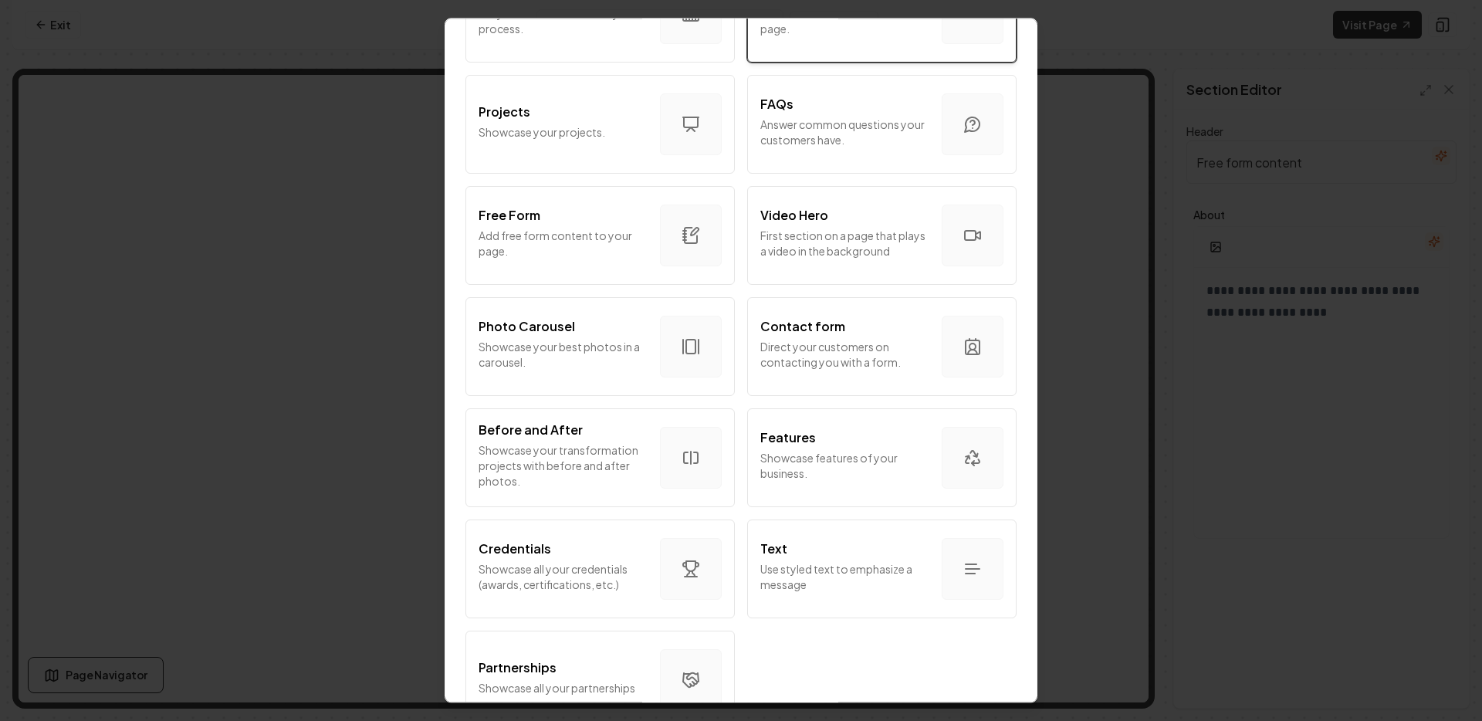
scroll to position [0, 0]
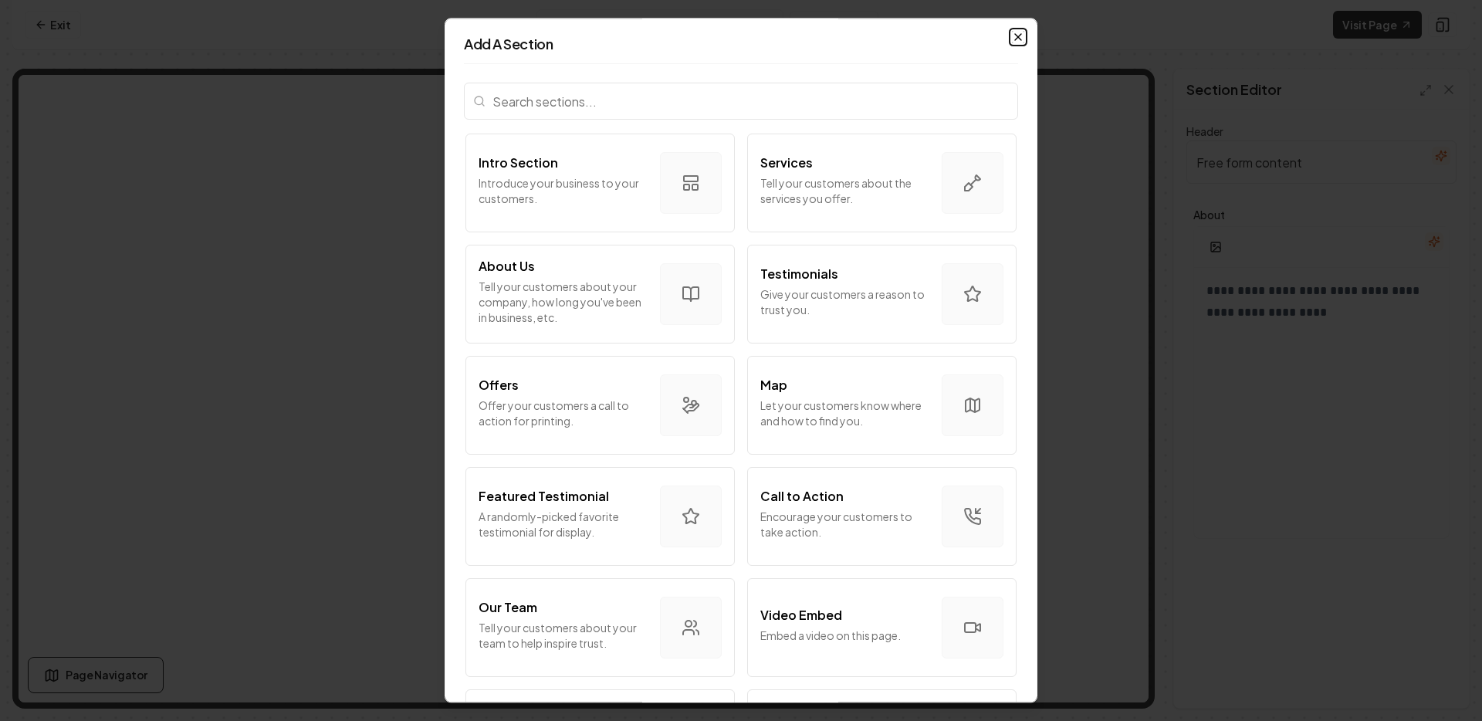
click at [1020, 34] on icon "button" at bounding box center [1018, 37] width 6 height 6
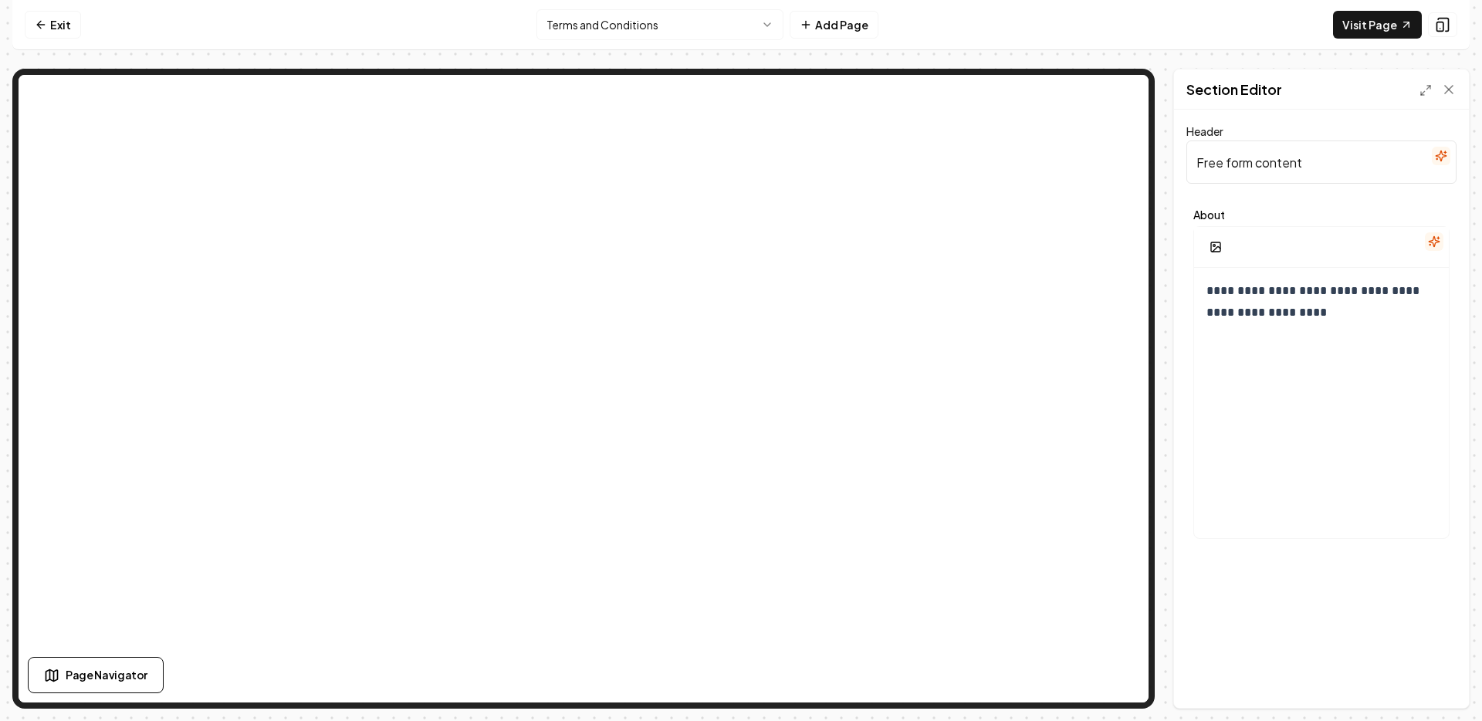
click at [1318, 257] on div at bounding box center [1321, 247] width 255 height 41
click at [1279, 310] on p "**********" at bounding box center [1321, 301] width 230 height 43
click at [1259, 283] on p "**********" at bounding box center [1321, 301] width 230 height 43
click at [1450, 85] on icon at bounding box center [1448, 89] width 15 height 15
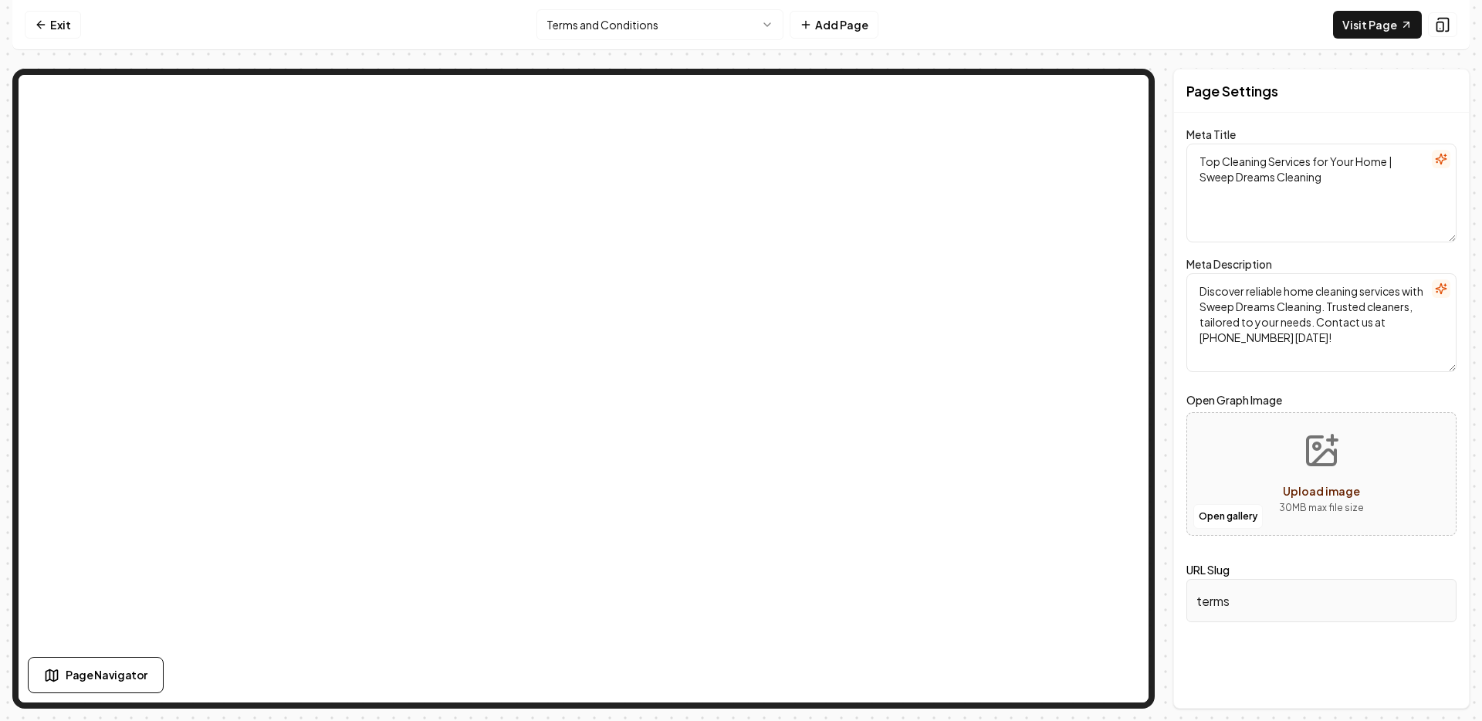
click at [1303, 482] on div "Upload image" at bounding box center [1321, 491] width 77 height 19
click at [1072, 12] on nav "Exit Terms and Conditions Add Page Visit Page" at bounding box center [740, 25] width 1457 height 50
click at [61, 30] on link "Exit" at bounding box center [53, 25] width 56 height 28
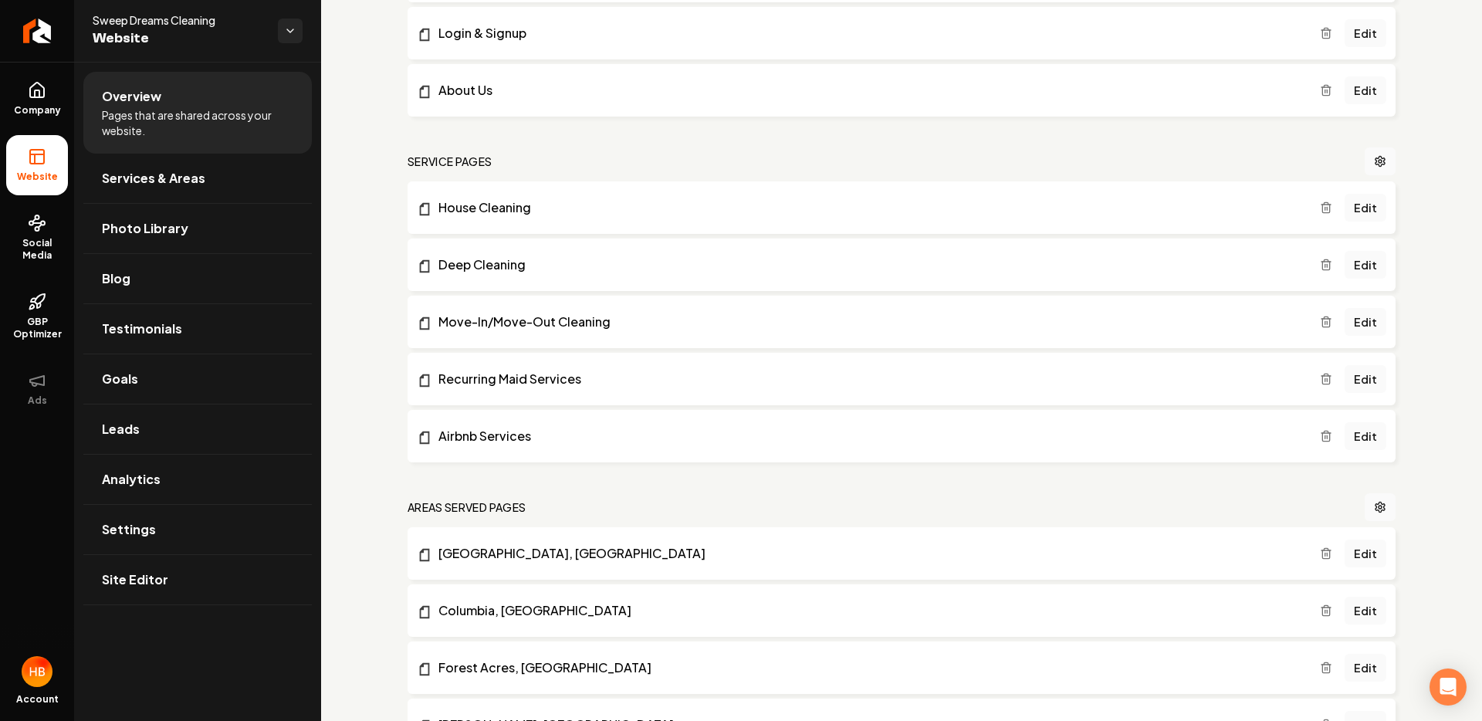
scroll to position [1189, 0]
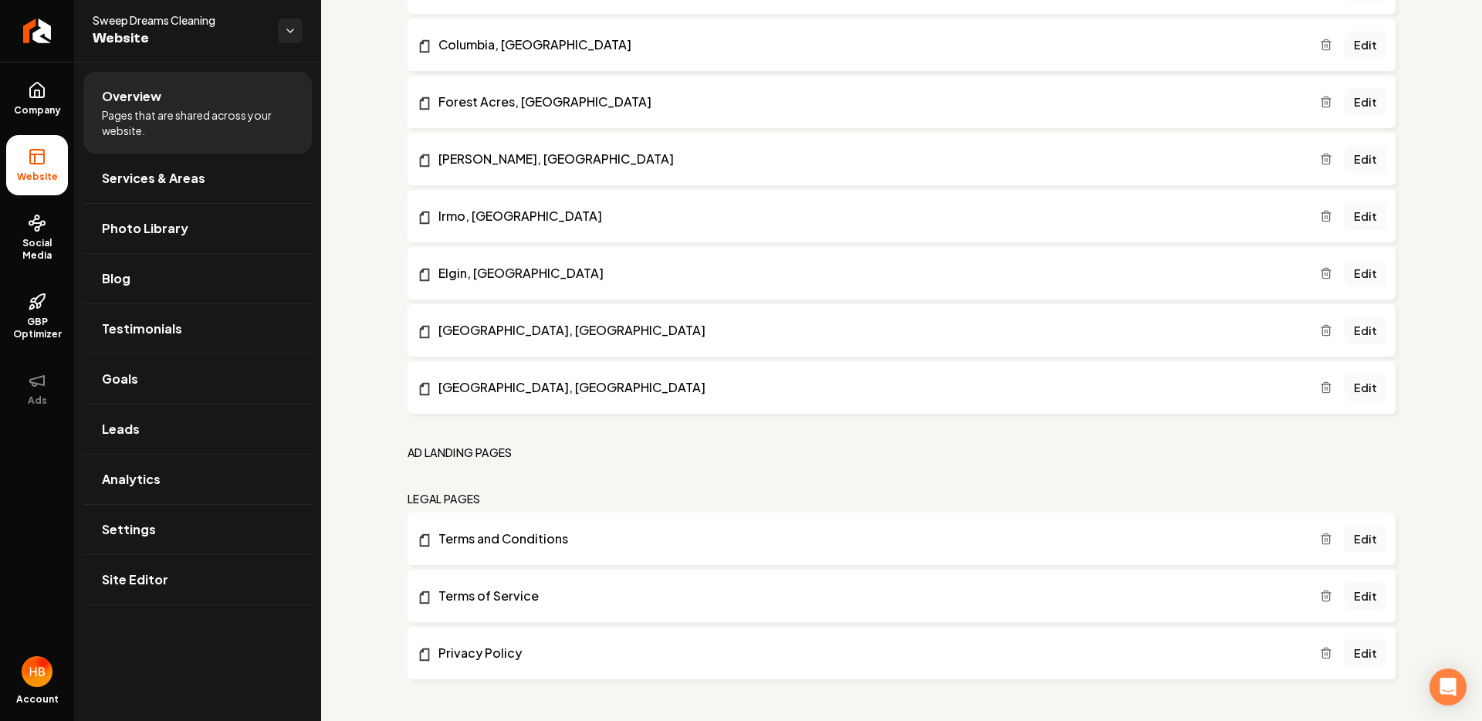
click at [1332, 533] on icon "Main content area" at bounding box center [1326, 539] width 12 height 12
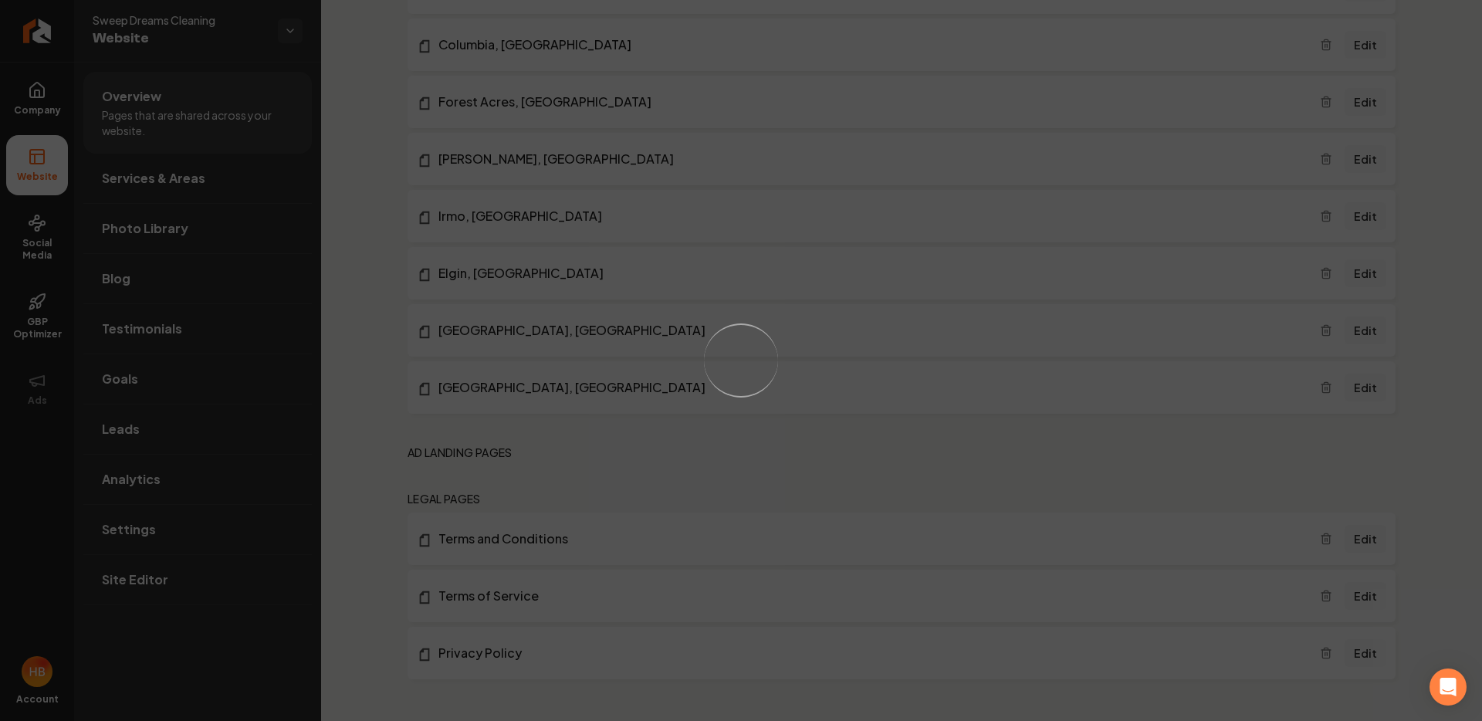
scroll to position [1132, 0]
